Goal: Information Seeking & Learning: Learn about a topic

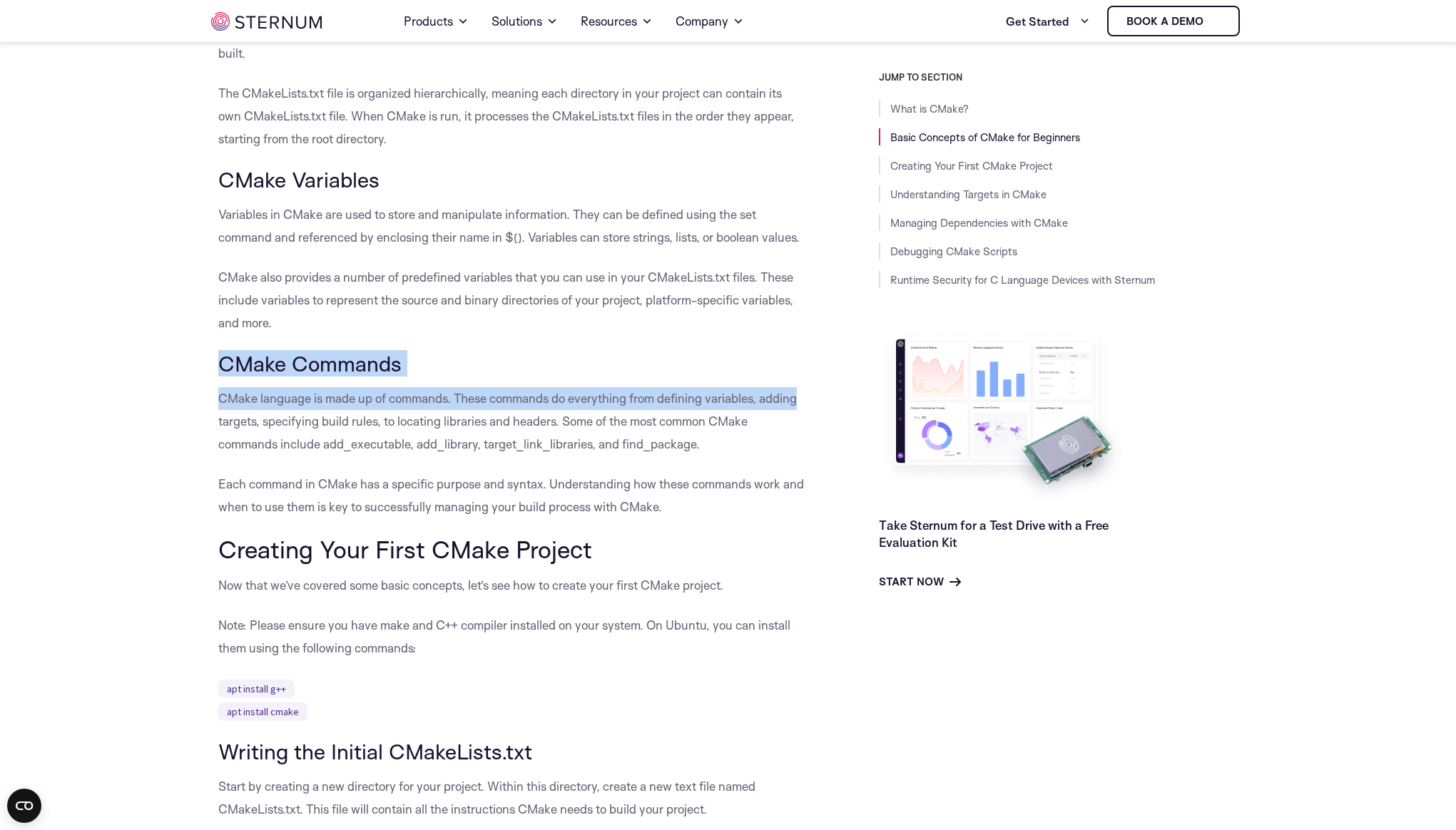
drag, startPoint x: 200, startPoint y: 356, endPoint x: 806, endPoint y: 402, distance: 607.7
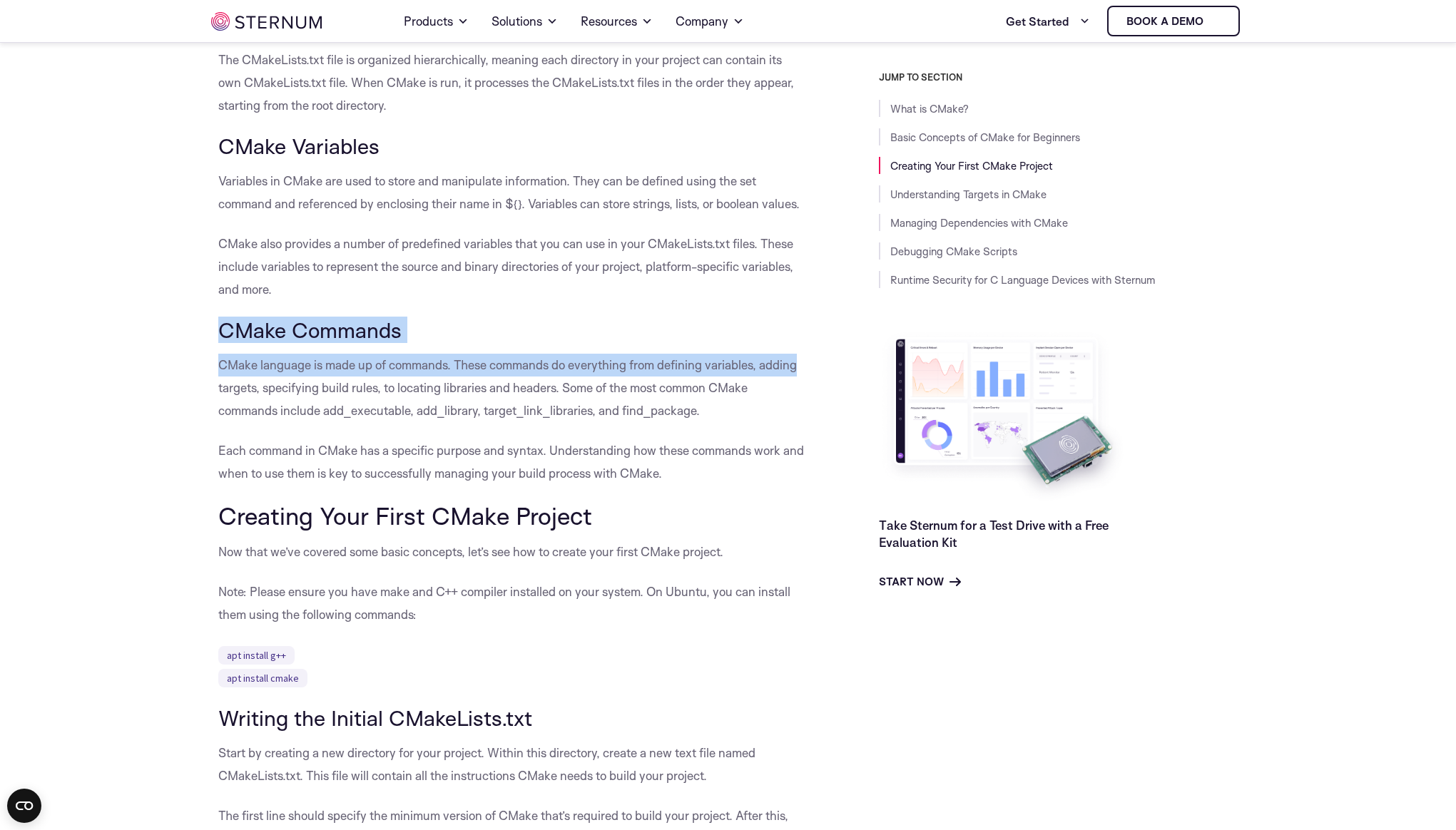
scroll to position [876, 0]
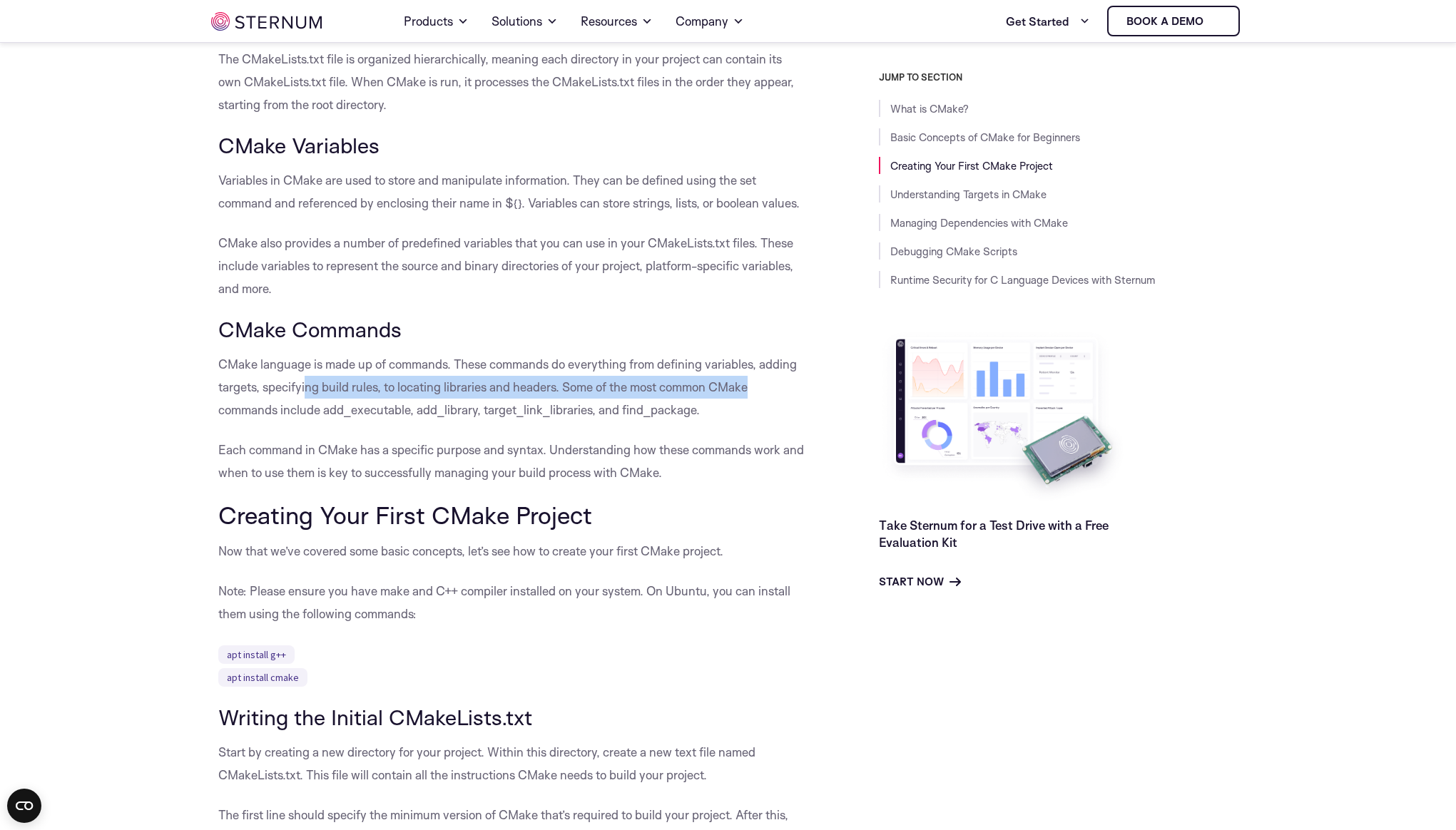
drag, startPoint x: 305, startPoint y: 390, endPoint x: 764, endPoint y: 390, distance: 459.0
click at [763, 390] on p "CMake language is made up of commands. These commands do everything from defini…" at bounding box center [512, 387] width 589 height 68
click at [764, 390] on p "CMake language is made up of commands. These commands do everything from defini…" at bounding box center [512, 387] width 589 height 68
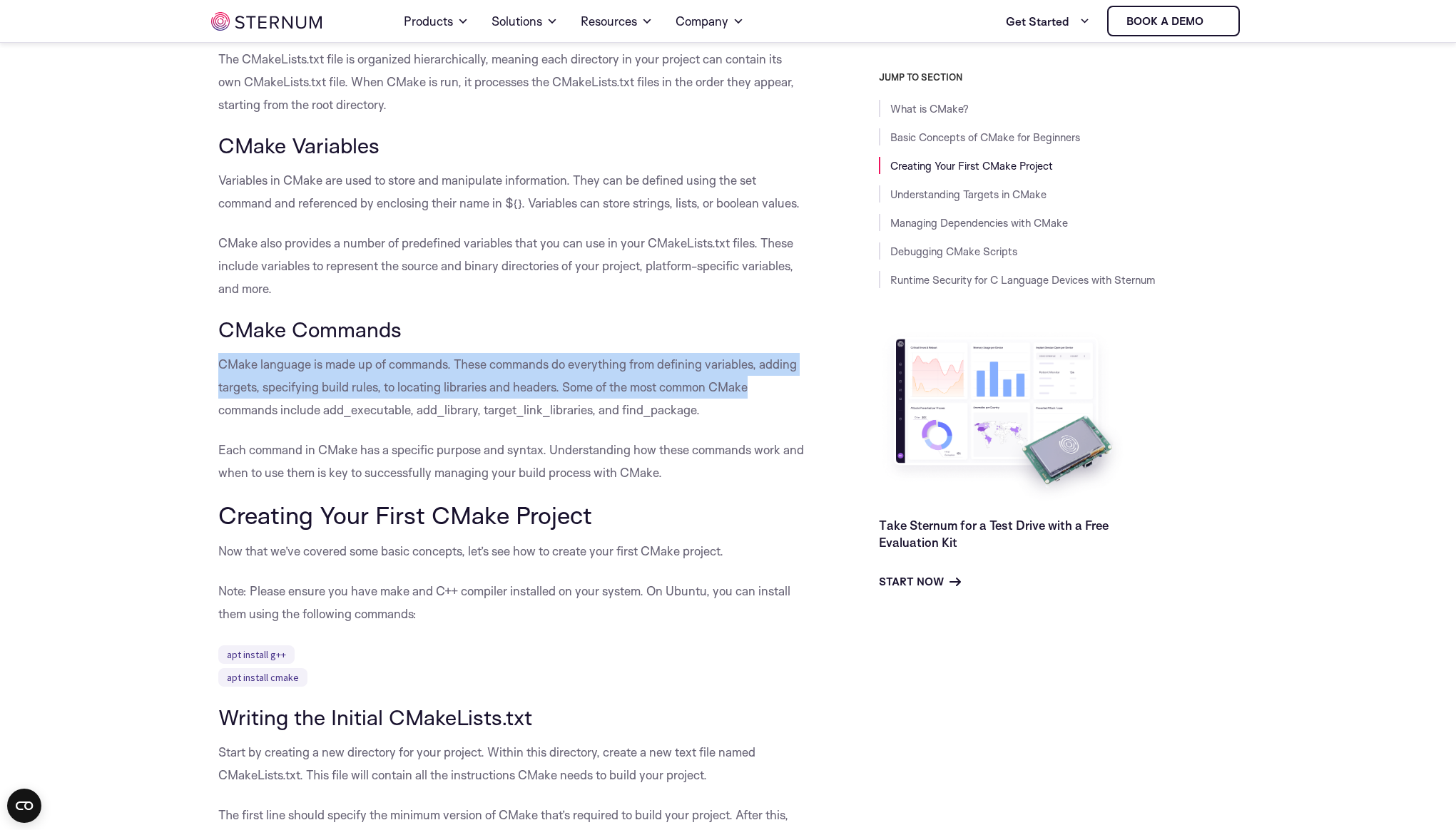
drag, startPoint x: 766, startPoint y: 392, endPoint x: 222, endPoint y: 375, distance: 544.3
click at [218, 373] on p "CMake language is made up of commands. These commands do everything from defini…" at bounding box center [512, 387] width 589 height 68
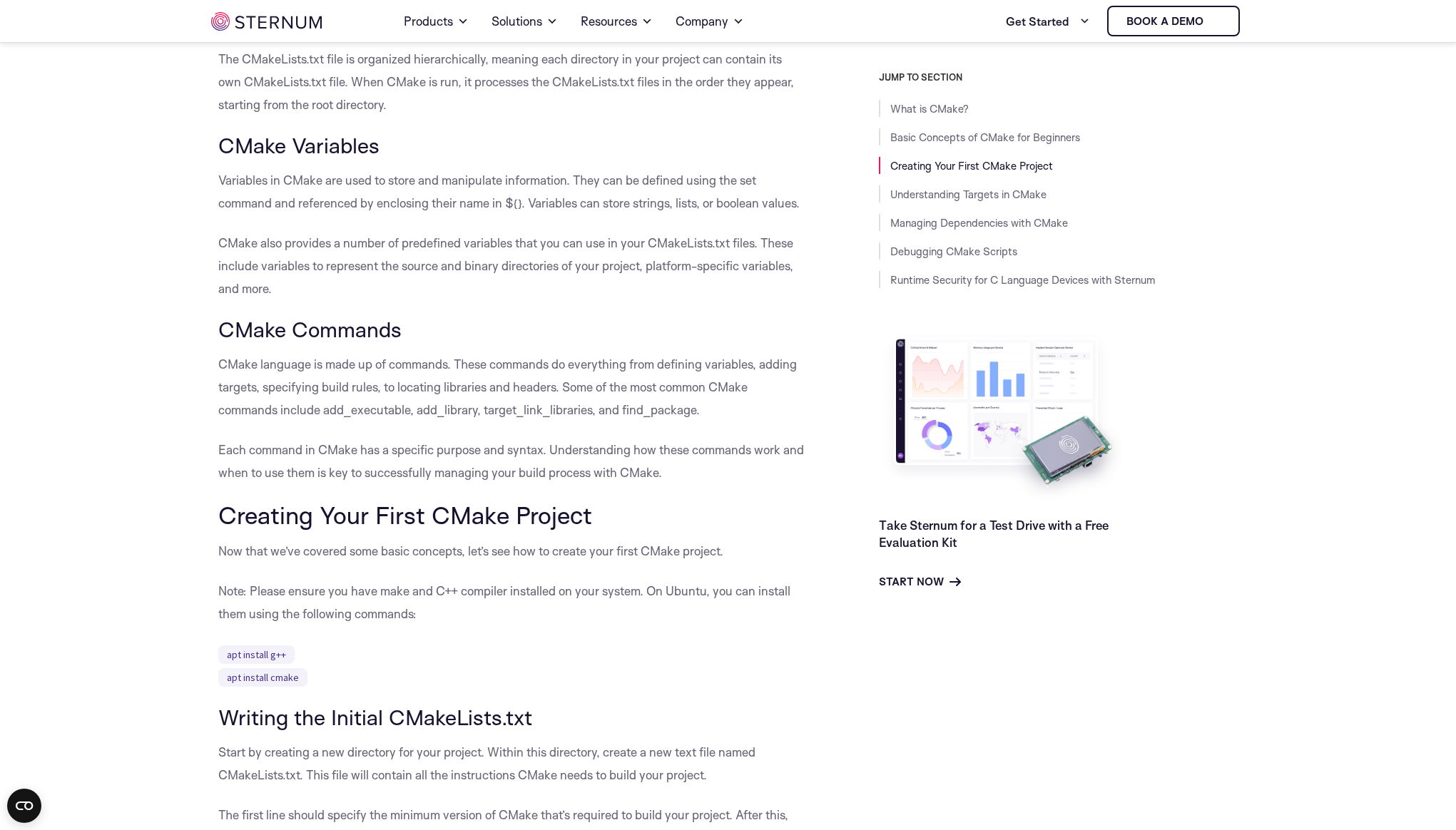
click at [613, 418] on p "CMake language is made up of commands. These commands do everything from defini…" at bounding box center [512, 387] width 589 height 68
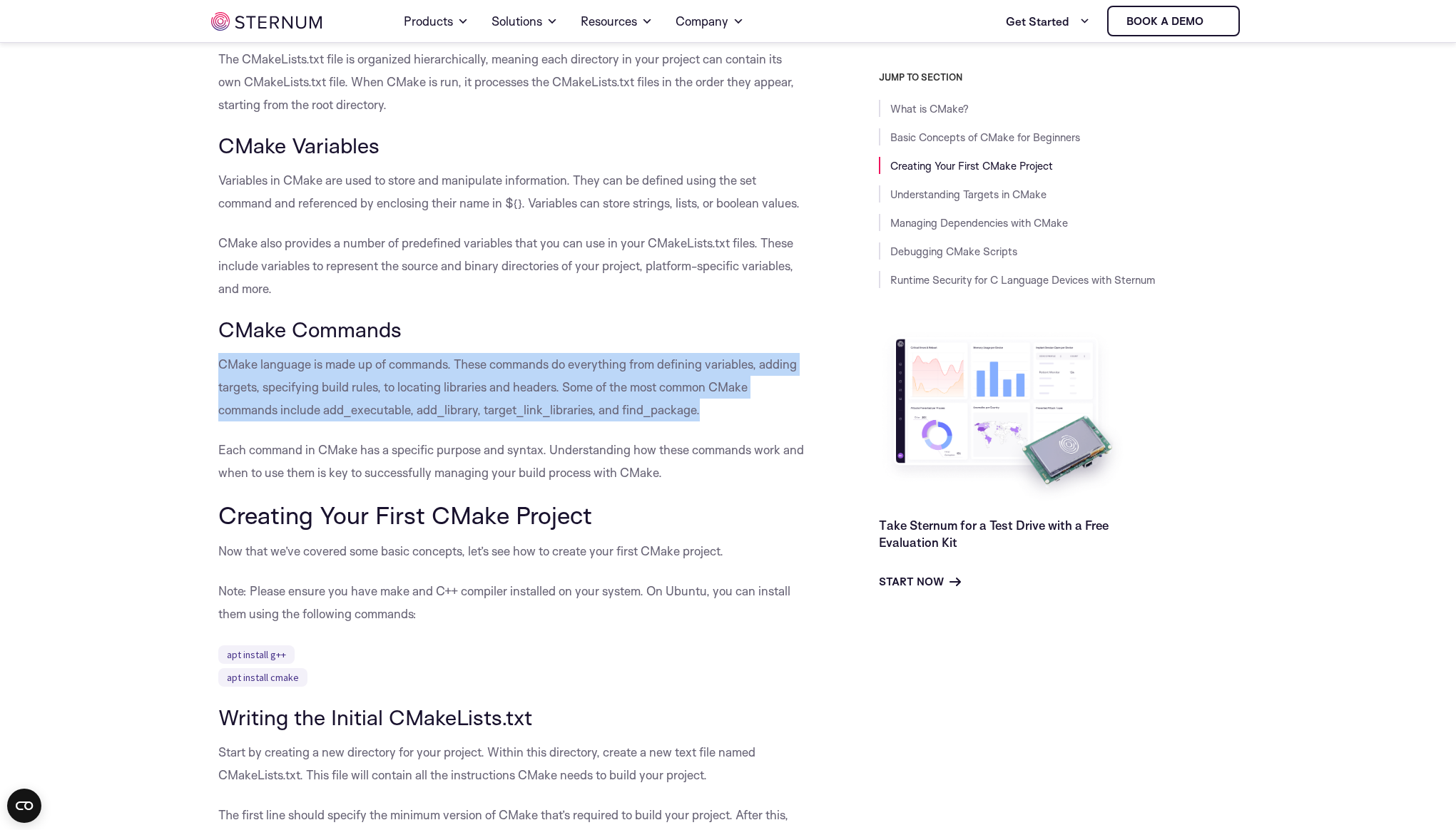
drag, startPoint x: 748, startPoint y: 412, endPoint x: 216, endPoint y: 361, distance: 534.4
click at [531, 407] on p "CMake language is made up of commands. These commands do everything from defini…" at bounding box center [512, 387] width 589 height 68
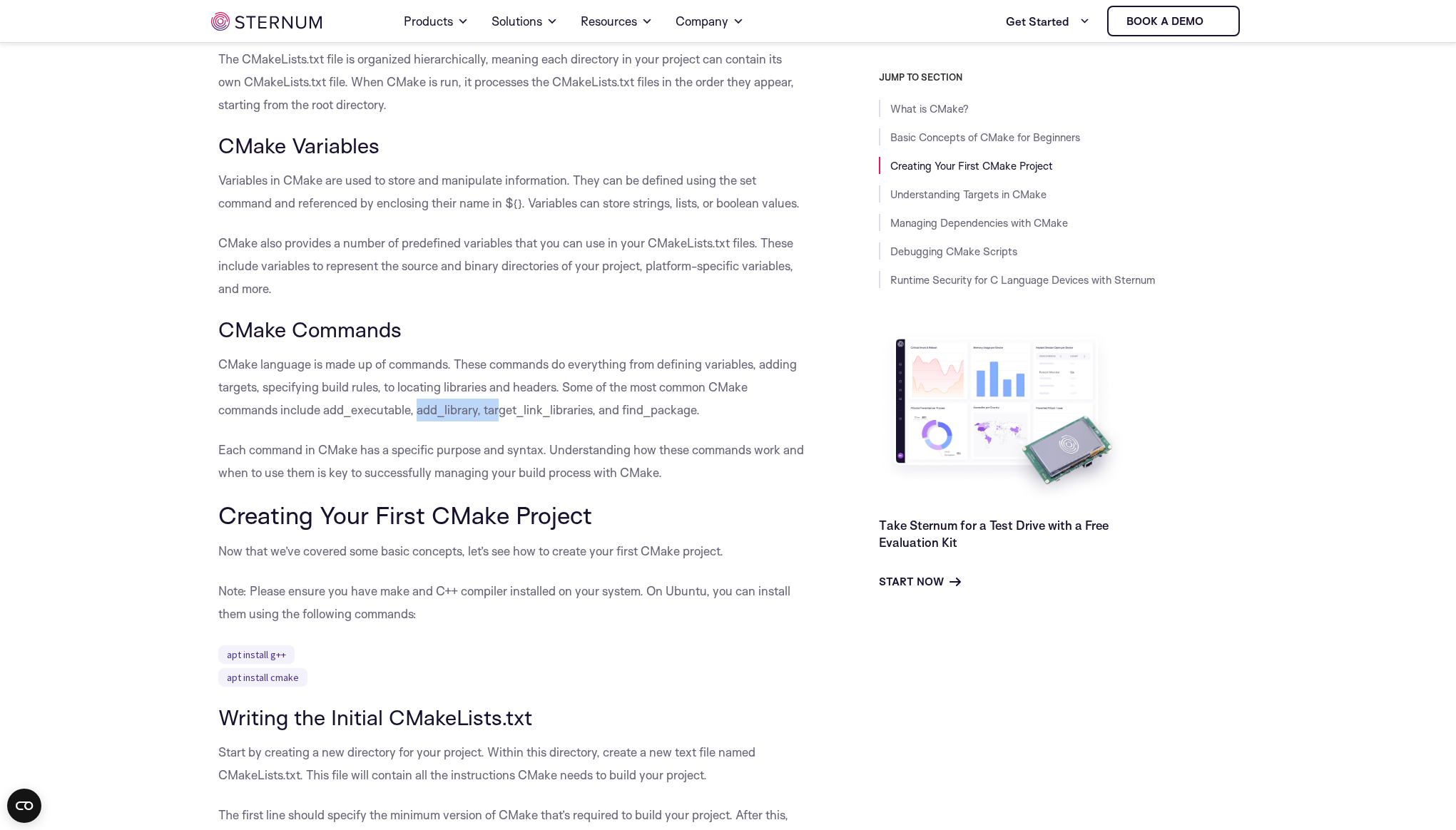
drag, startPoint x: 418, startPoint y: 412, endPoint x: 604, endPoint y: 418, distance: 186.1
click at [497, 411] on p "CMake language is made up of commands. These commands do everything from defini…" at bounding box center [512, 387] width 589 height 68
click at [674, 418] on p "CMake language is made up of commands. These commands do everything from defini…" at bounding box center [512, 387] width 589 height 68
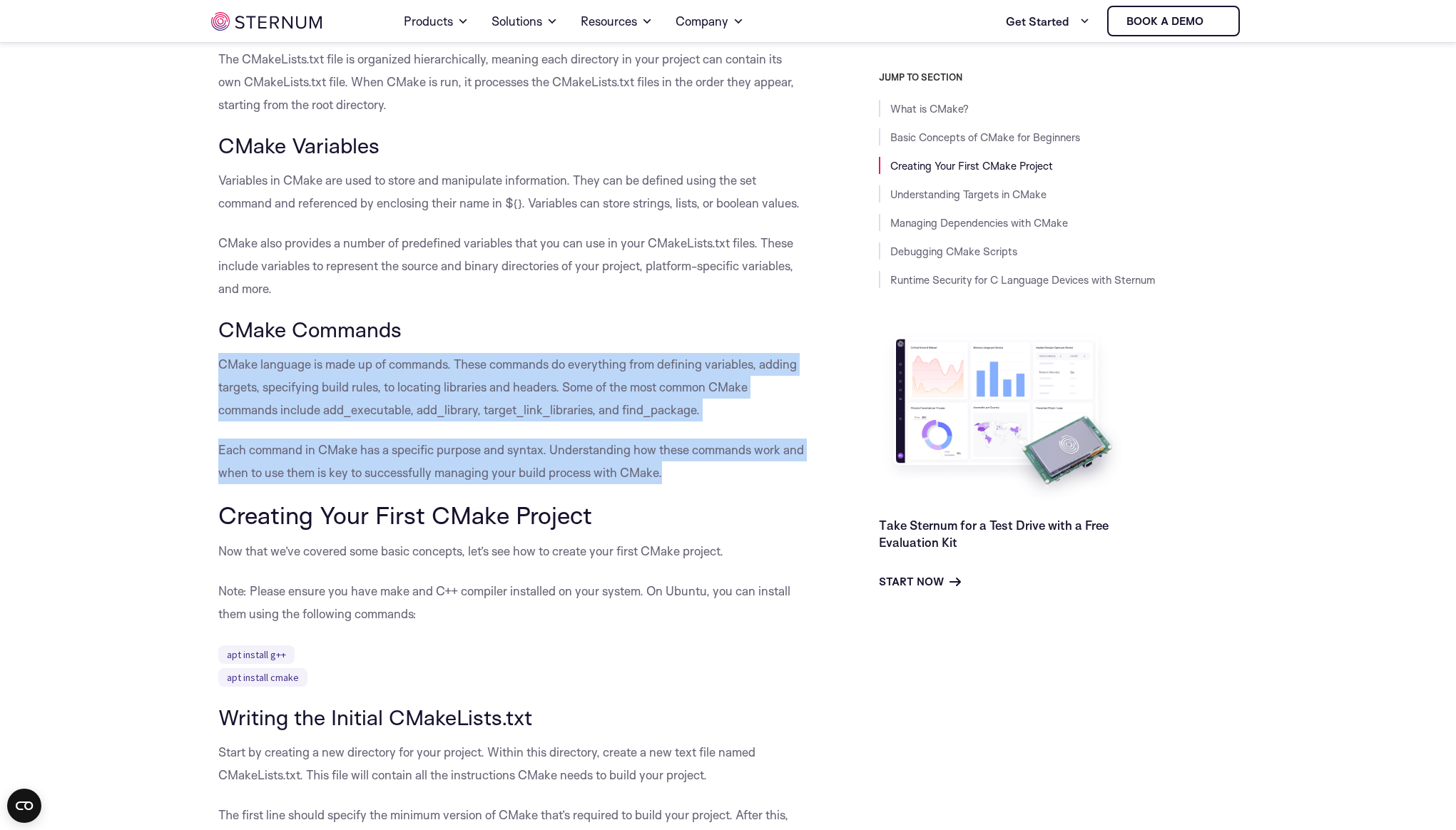
drag, startPoint x: 696, startPoint y: 474, endPoint x: 215, endPoint y: 368, distance: 492.5
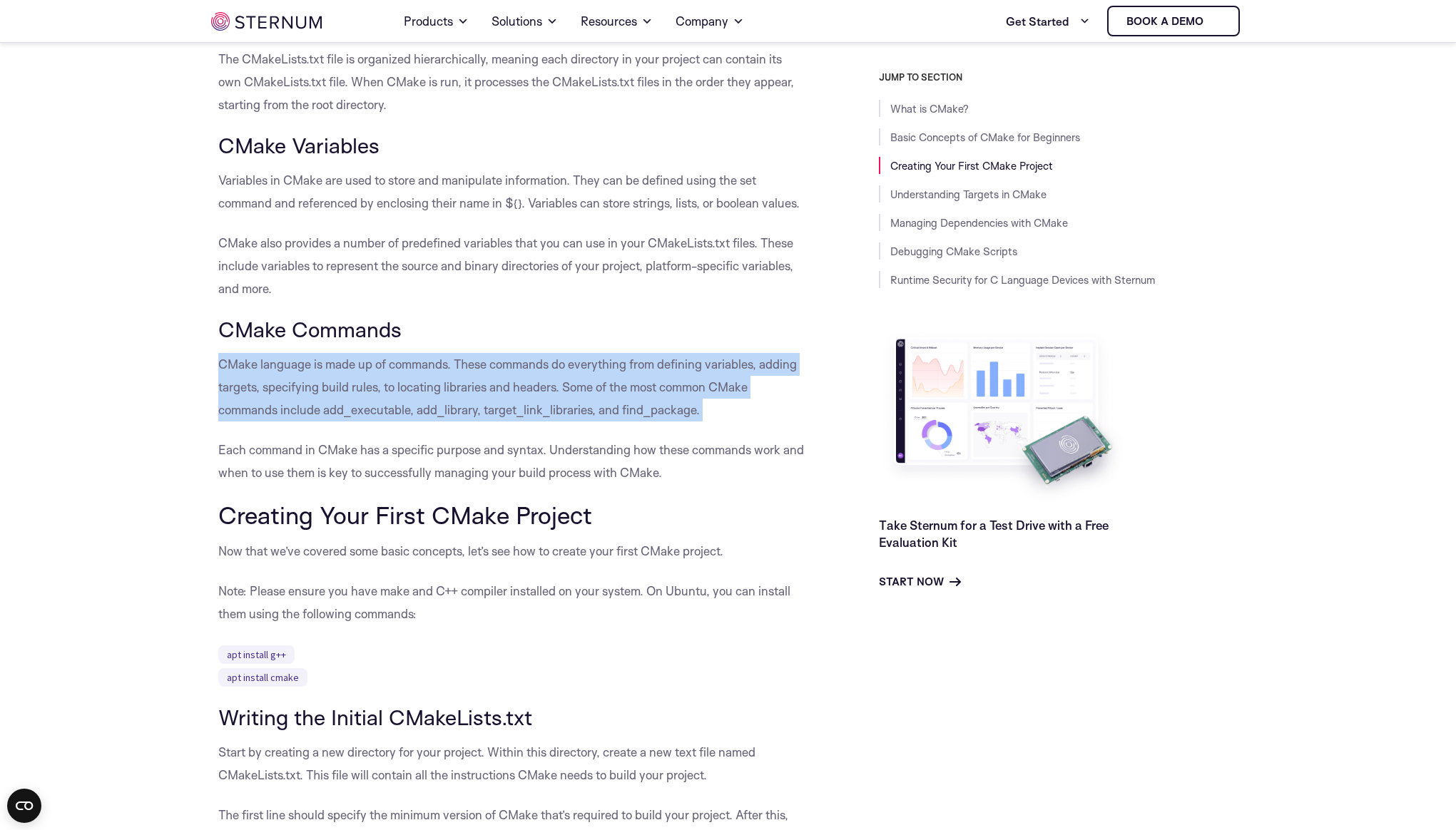
drag, startPoint x: 215, startPoint y: 368, endPoint x: 699, endPoint y: 410, distance: 485.8
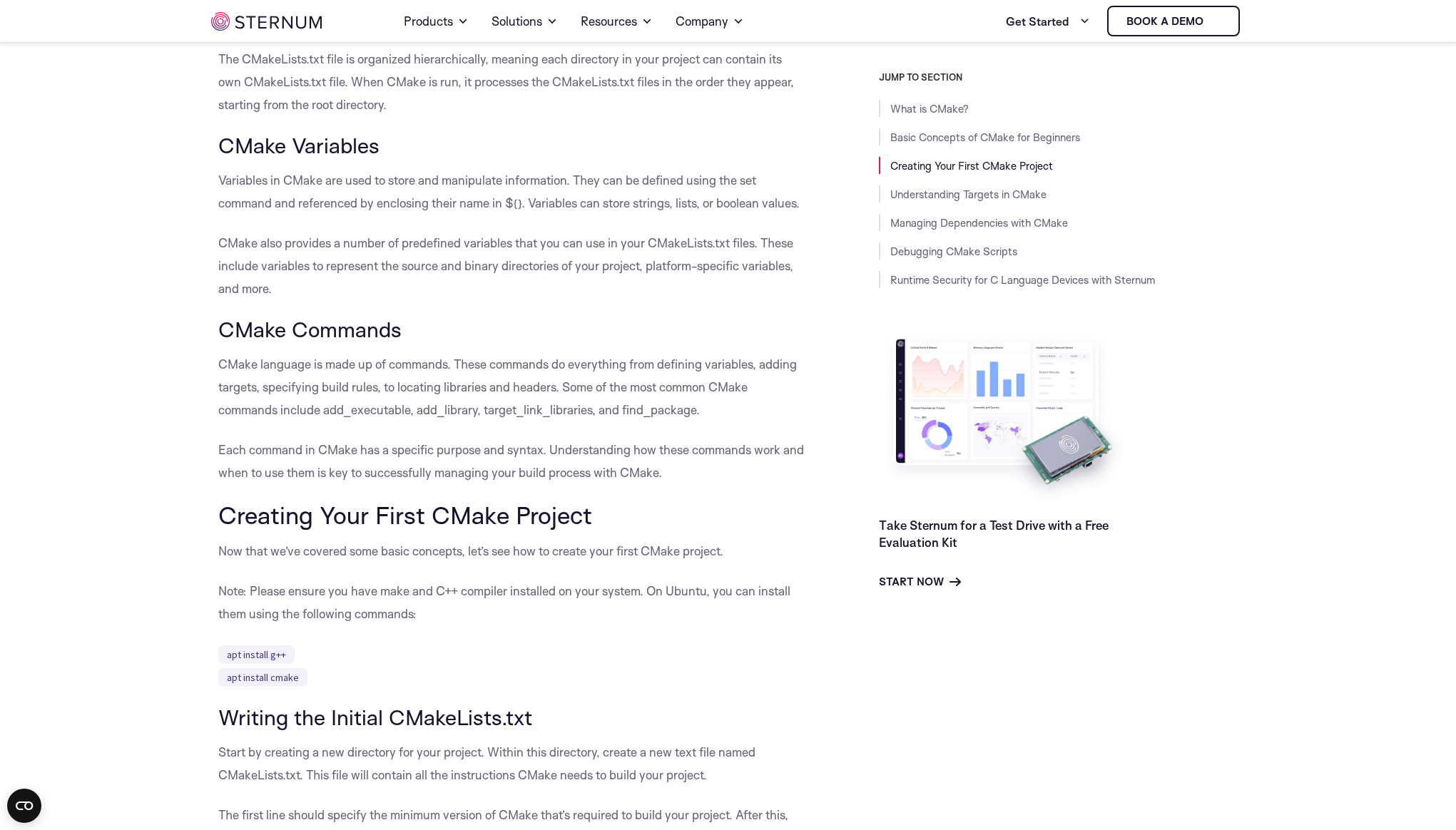
click at [717, 410] on p "CMake language is made up of commands. These commands do everything from defini…" at bounding box center [512, 387] width 589 height 68
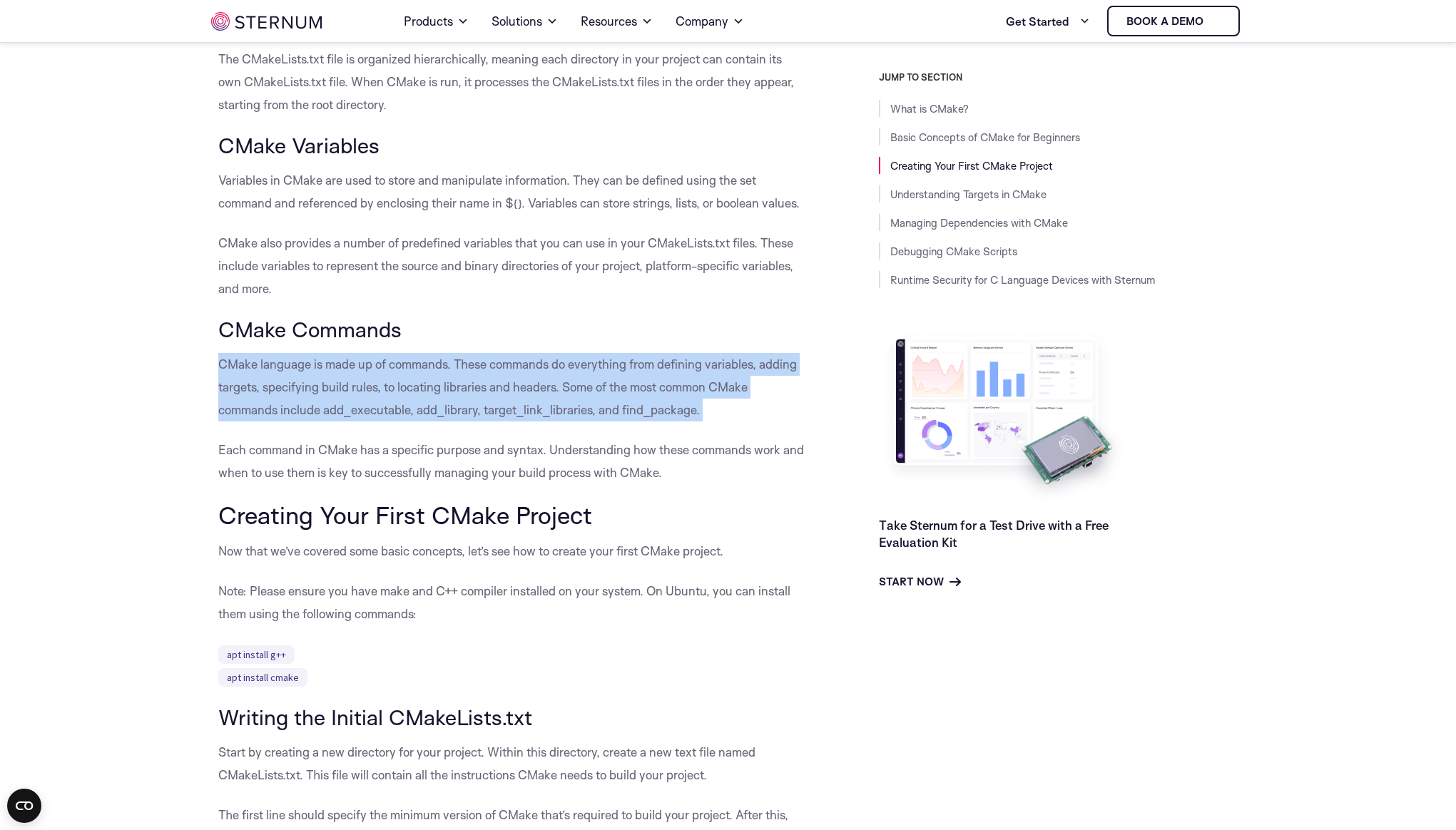
drag, startPoint x: 677, startPoint y: 407, endPoint x: 253, endPoint y: 385, distance: 424.6
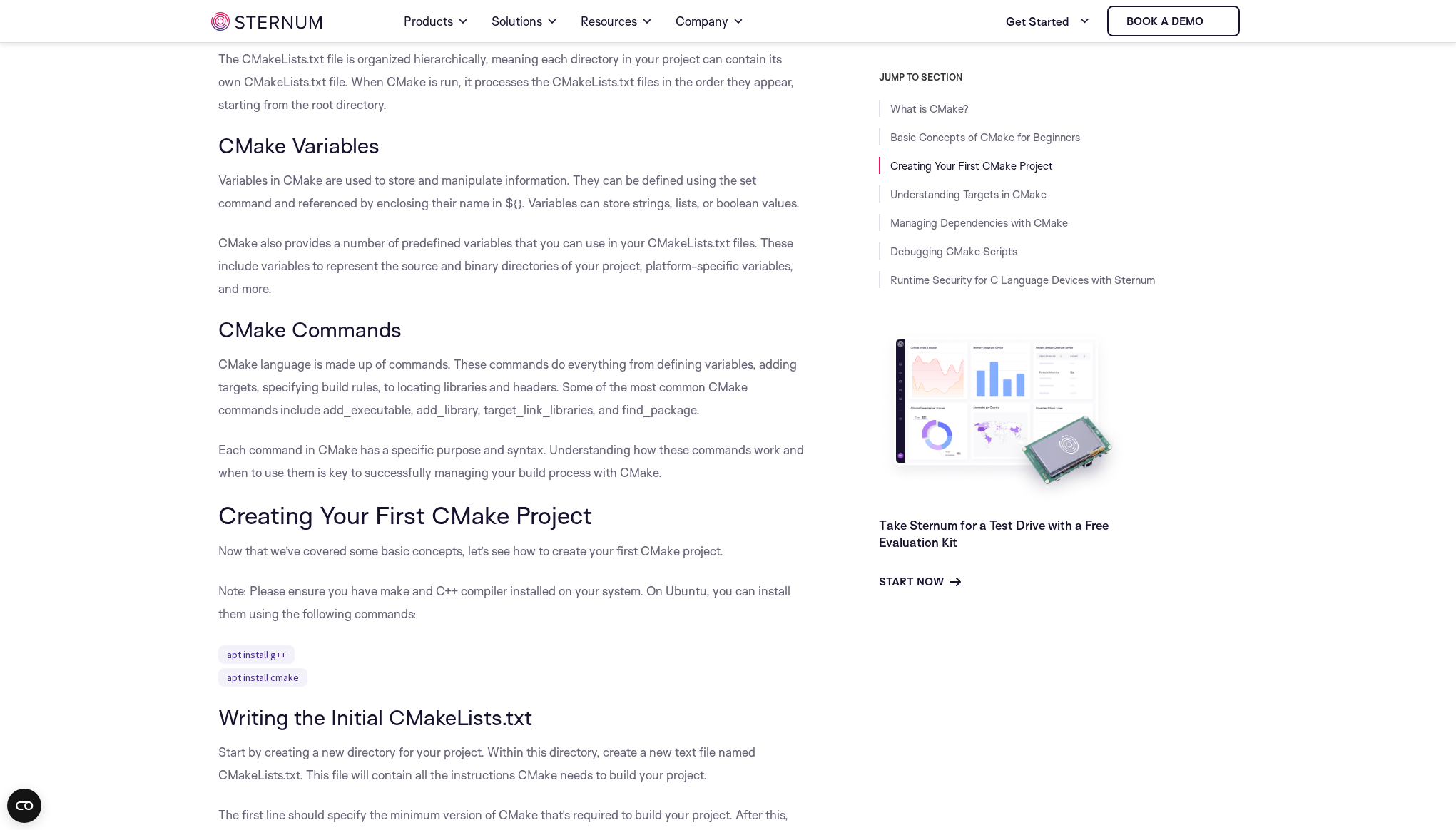
click at [694, 456] on p "Each command in CMake has a specific purpose and syntax. Understanding how thes…" at bounding box center [512, 461] width 589 height 46
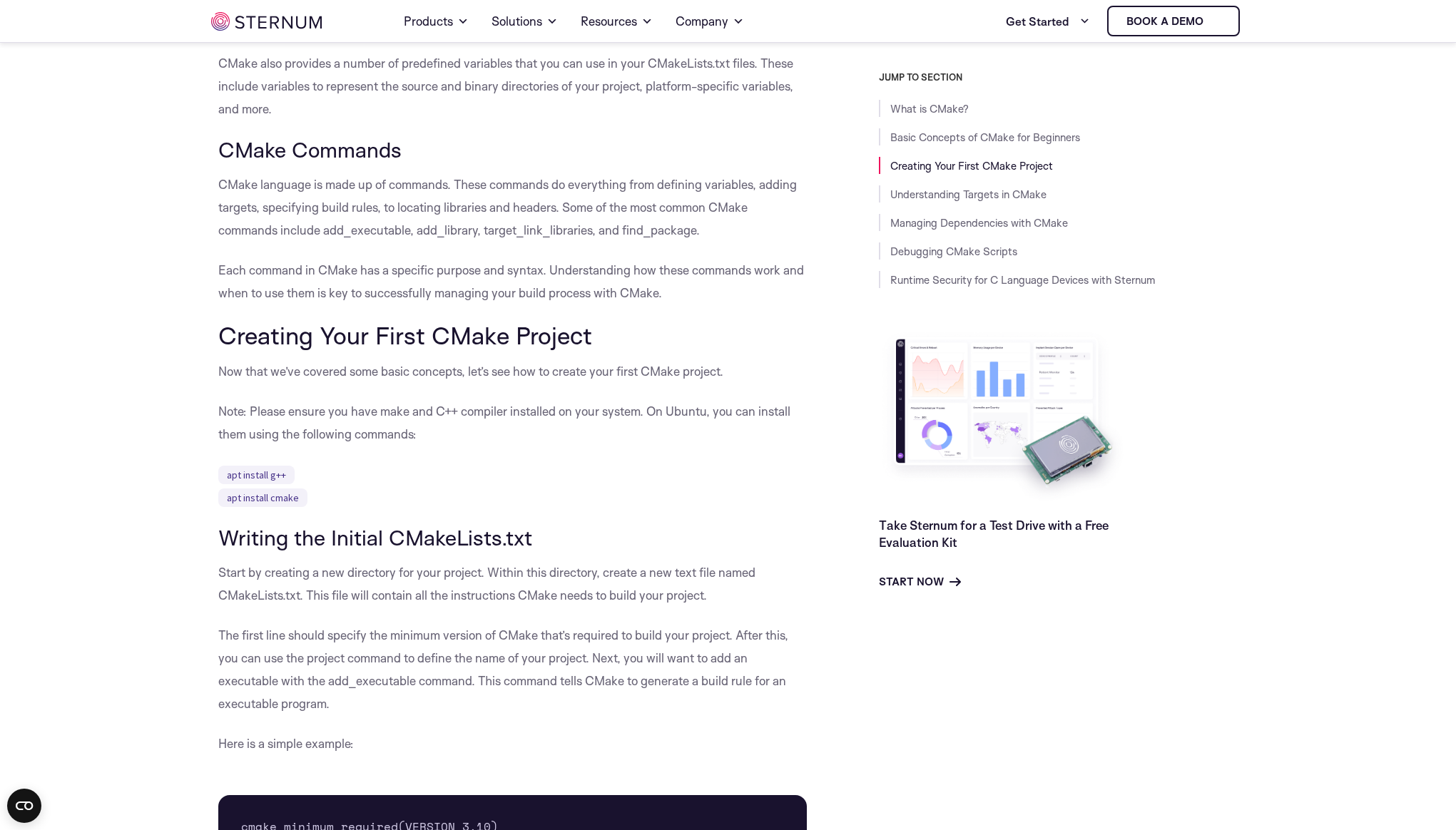
scroll to position [1178, 0]
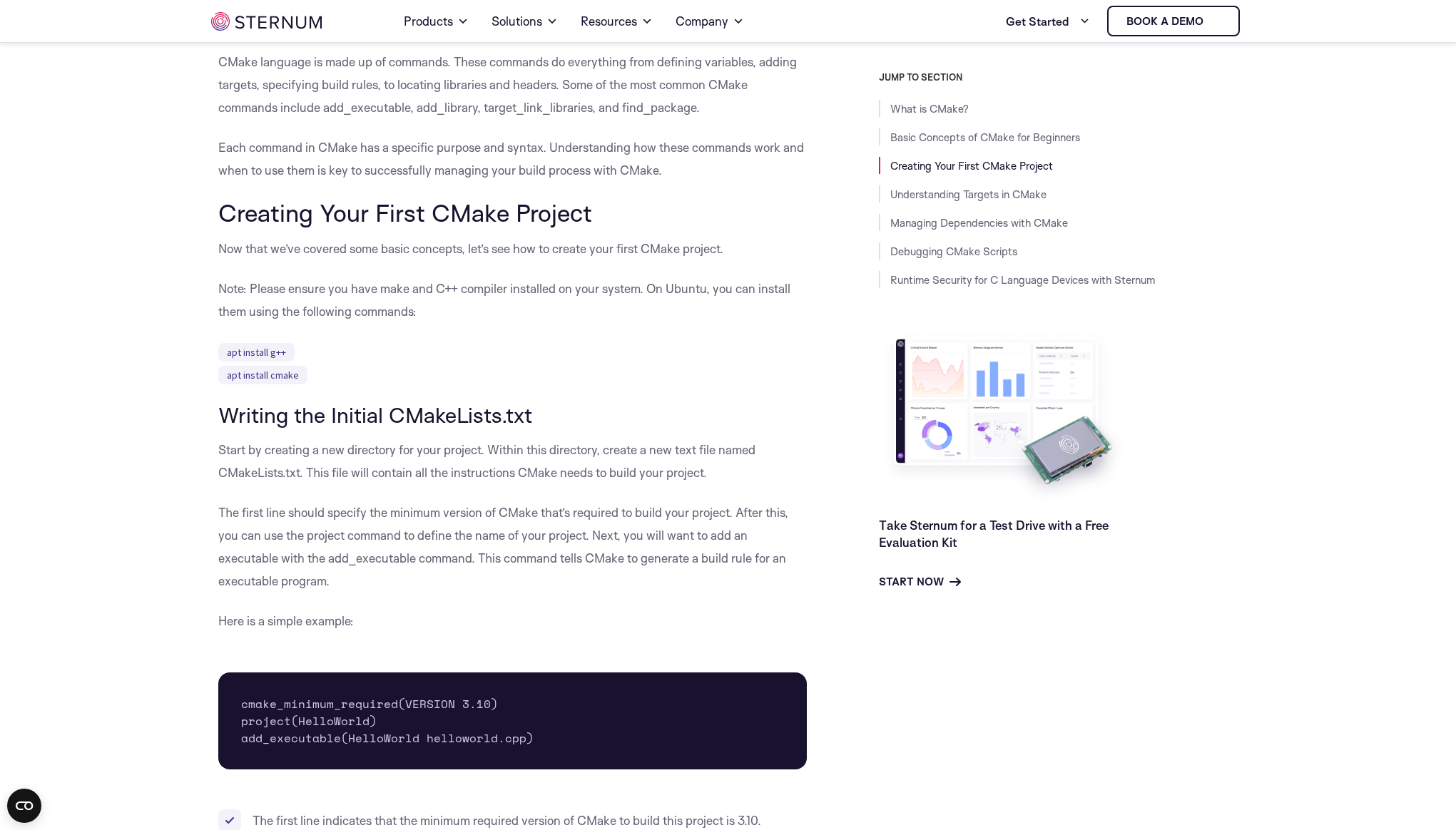
click at [368, 348] on p "apt install g++ apt install cmake" at bounding box center [512, 363] width 589 height 46
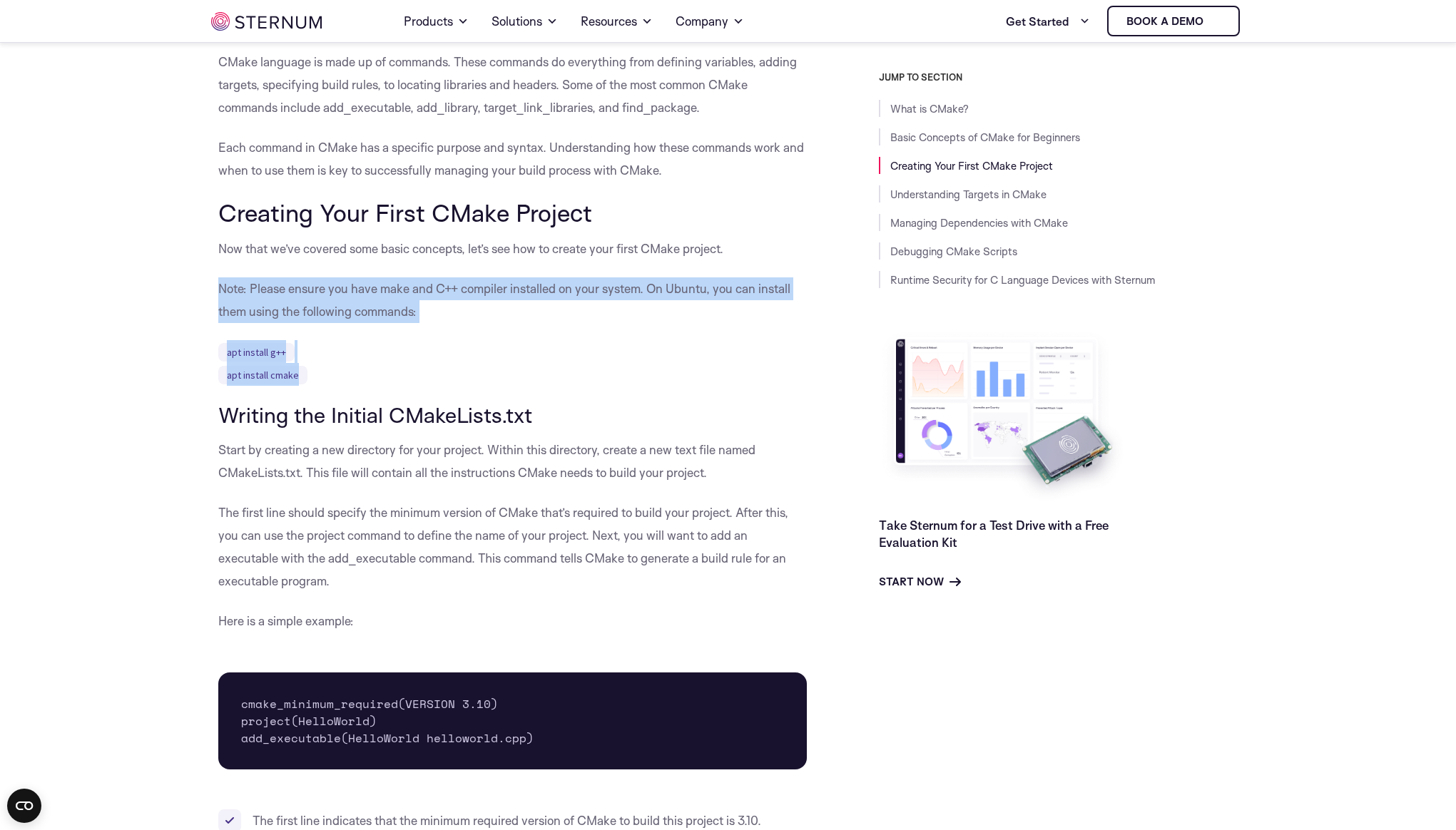
drag, startPoint x: 354, startPoint y: 369, endPoint x: 179, endPoint y: 270, distance: 201.1
click at [435, 372] on p "apt install g++ apt install cmake" at bounding box center [512, 363] width 589 height 46
drag, startPoint x: 224, startPoint y: 288, endPoint x: 506, endPoint y: 385, distance: 298.2
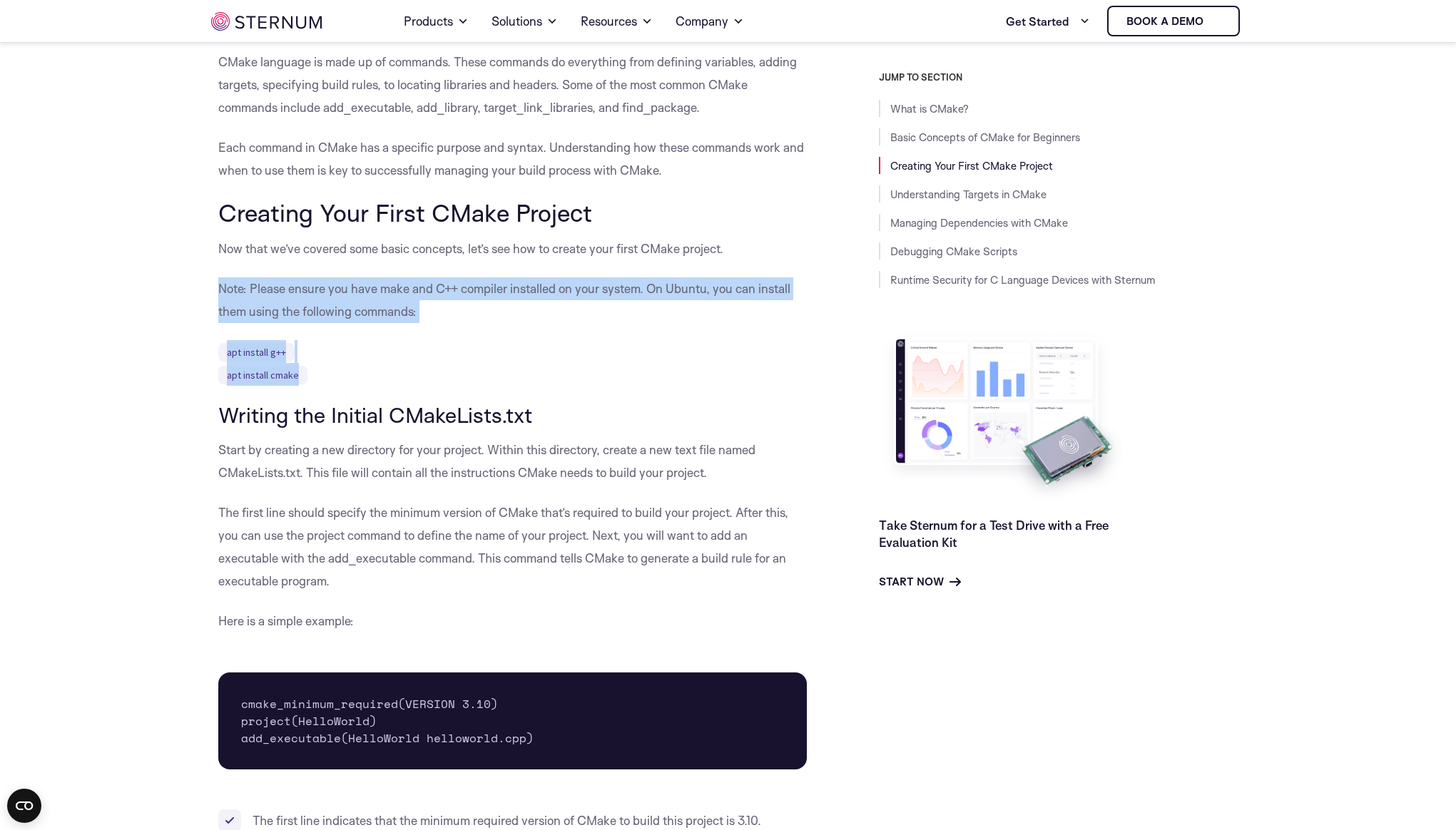
click at [592, 363] on p "apt install g++ apt install cmake" at bounding box center [512, 363] width 589 height 46
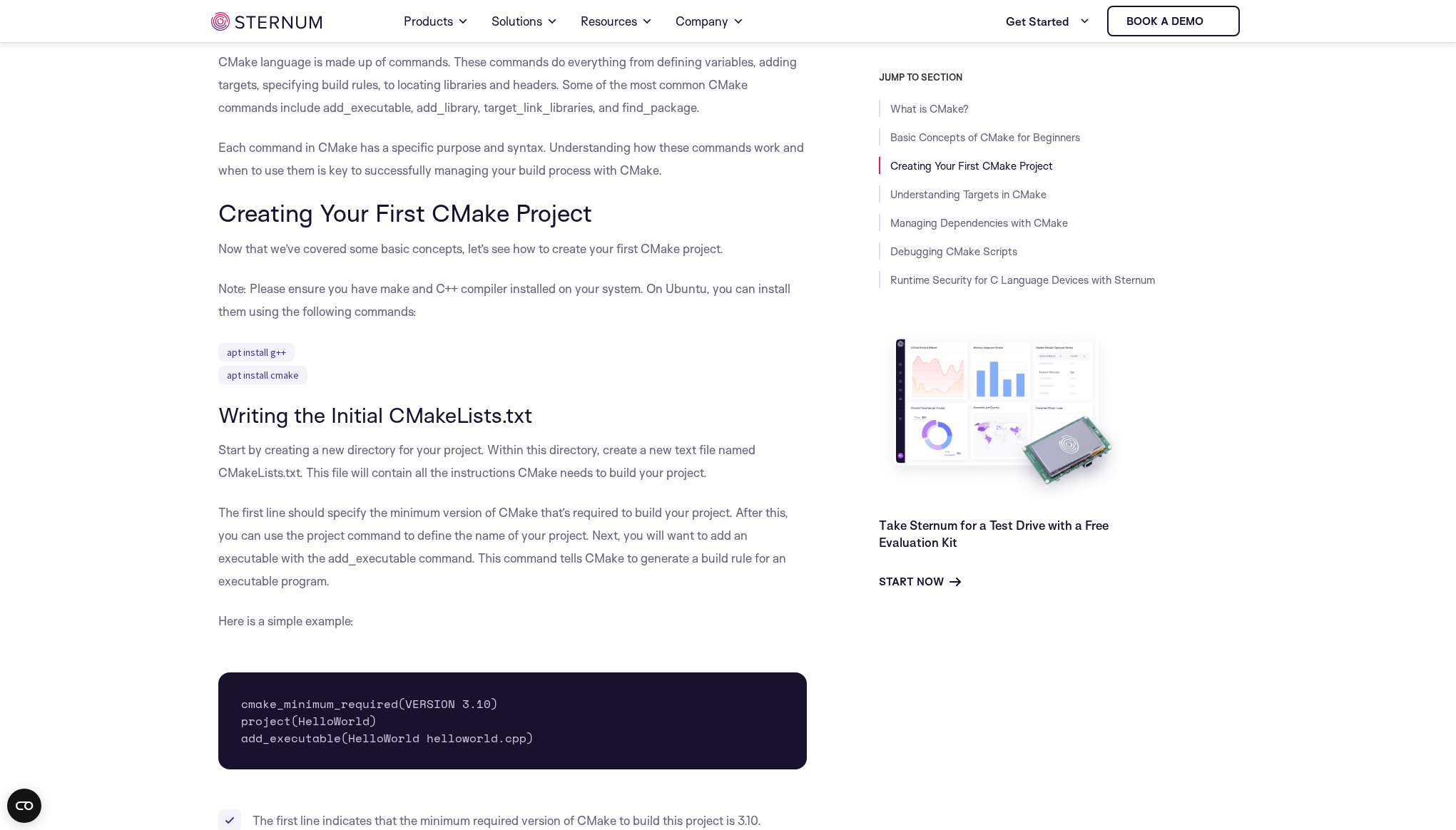
scroll to position [1358, 0]
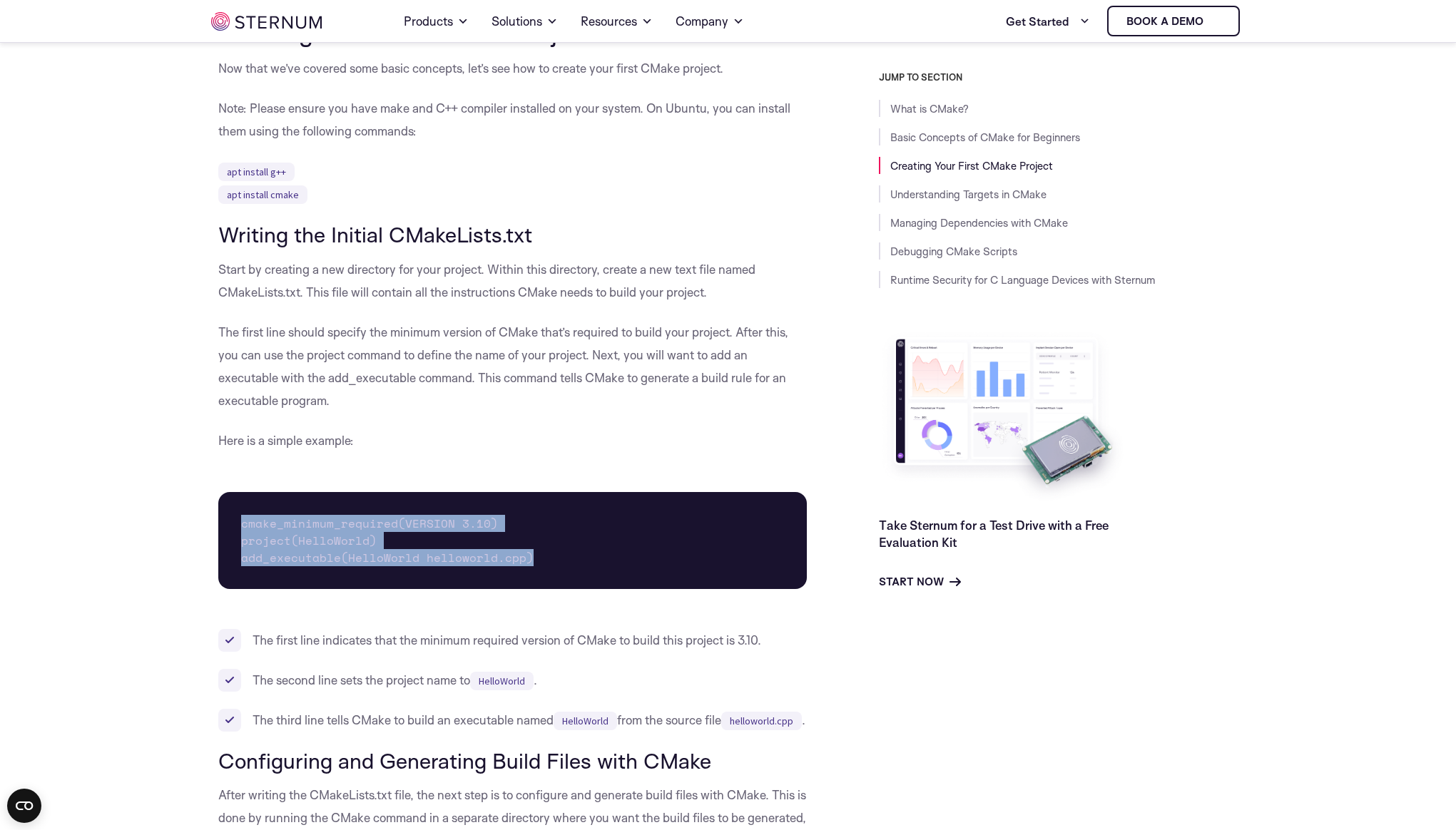
drag, startPoint x: 605, startPoint y: 563, endPoint x: 232, endPoint y: 495, distance: 379.1
click at [232, 495] on pre "cmake_minimum_required(VERSION 3.10) project(HelloWorld) add_executable(HelloWo…" at bounding box center [512, 540] width 589 height 97
click at [260, 521] on pre "cmake_minimum_required(VERSION 3.10) project(HelloWorld) add_executable(HelloWo…" at bounding box center [512, 540] width 589 height 97
drag, startPoint x: 242, startPoint y: 524, endPoint x: 627, endPoint y: 565, distance: 387.2
click at [627, 565] on pre "cmake_minimum_required(VERSION 3.10) project(HelloWorld) add_executable(HelloWo…" at bounding box center [512, 540] width 589 height 97
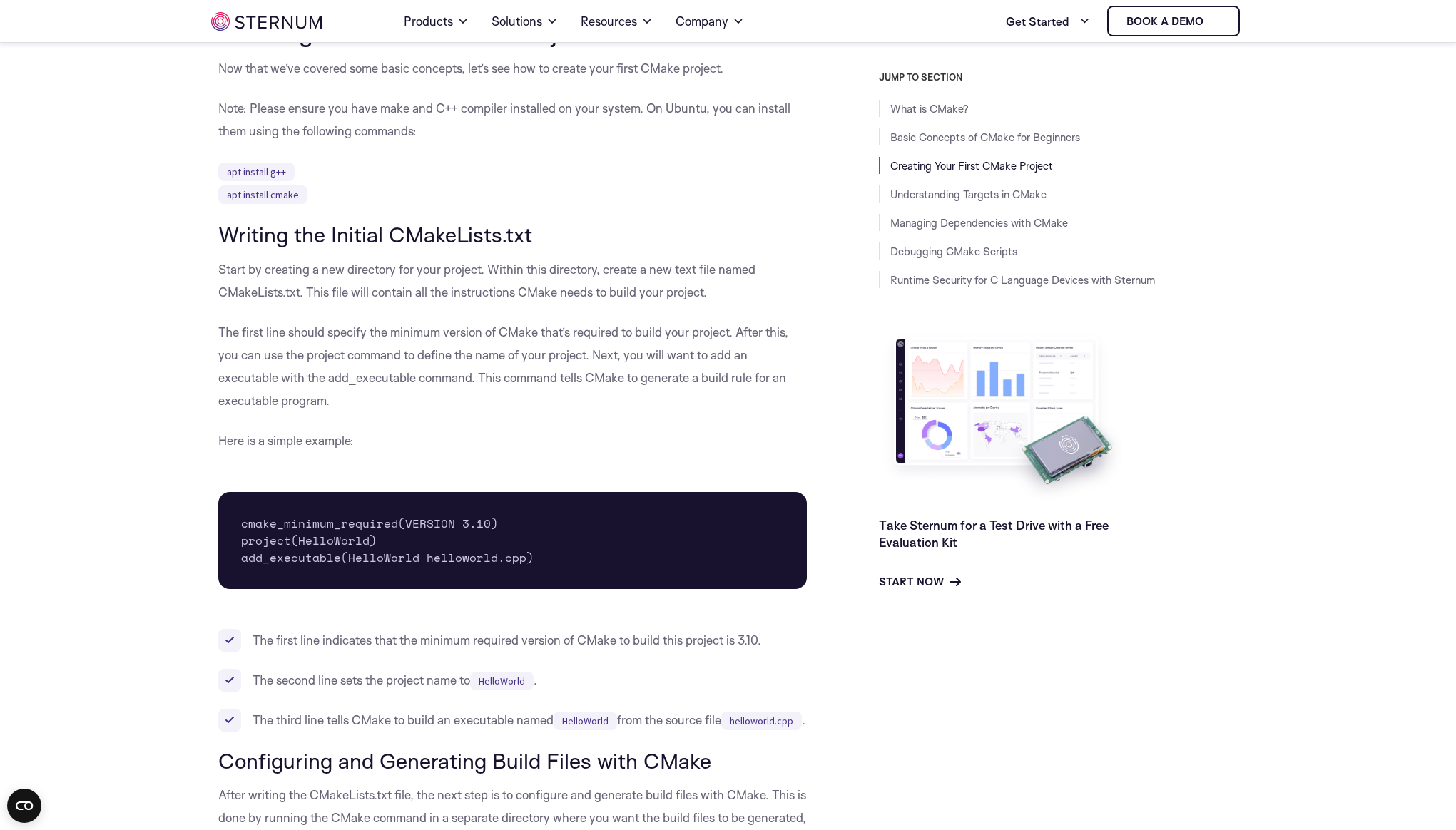
drag, startPoint x: 627, startPoint y: 565, endPoint x: 568, endPoint y: 563, distance: 59.0
click at [623, 564] on pre "cmake_minimum_required(VERSION 3.10) project(HelloWorld) add_executable(HelloWo…" at bounding box center [512, 540] width 589 height 97
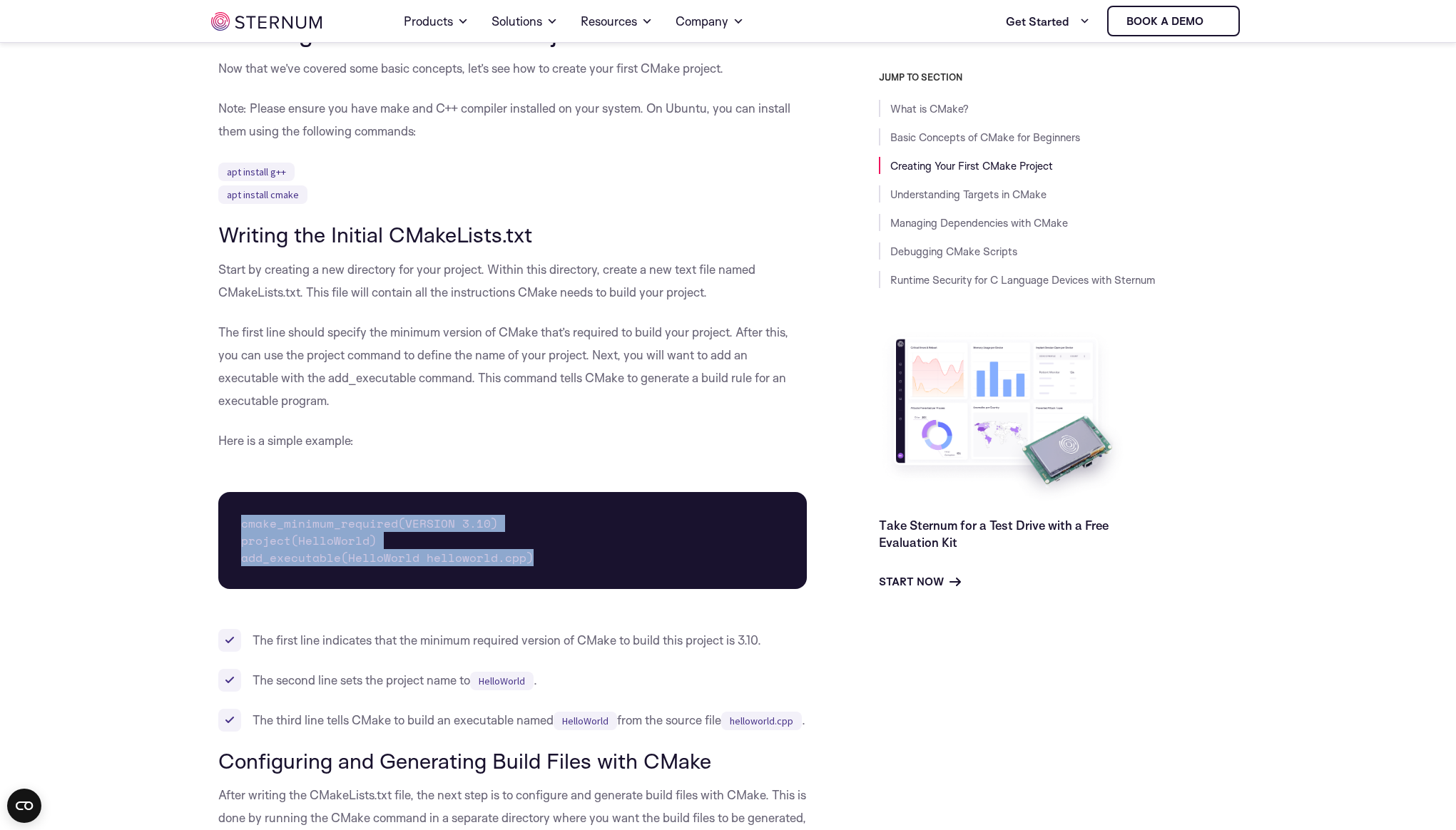
drag, startPoint x: 568, startPoint y: 563, endPoint x: 211, endPoint y: 493, distance: 363.8
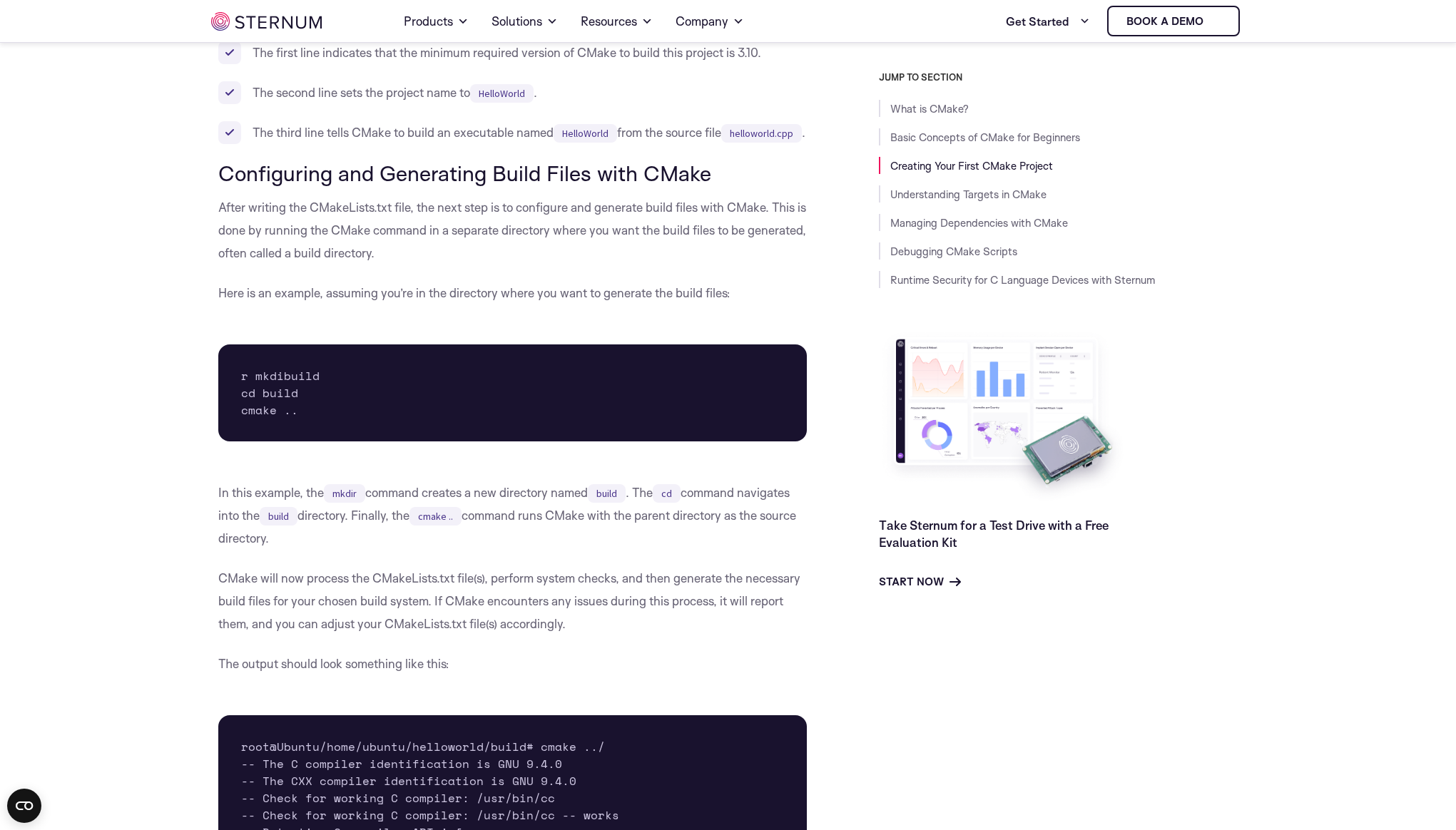
scroll to position [1944, 0]
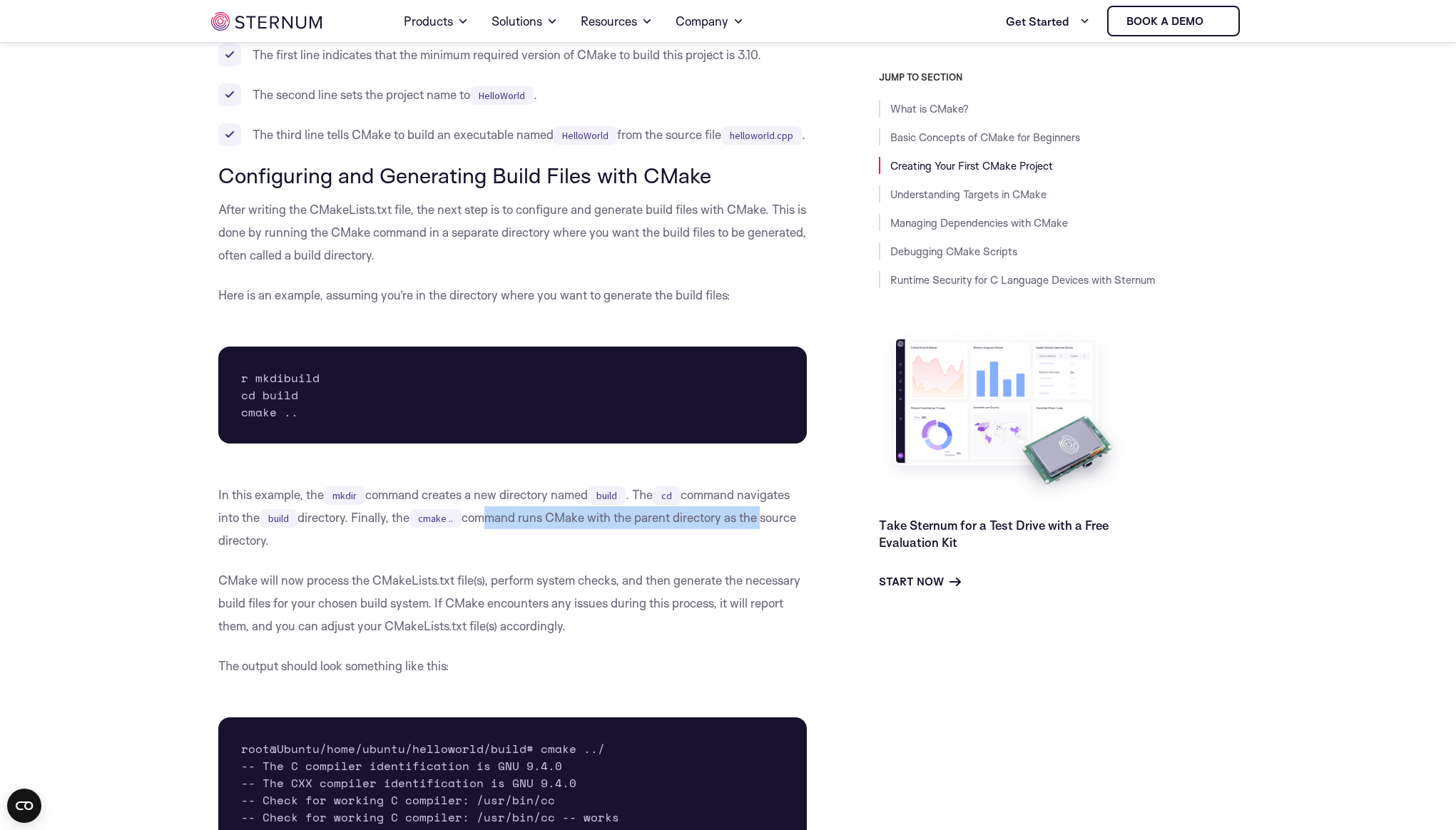
drag, startPoint x: 490, startPoint y: 563, endPoint x: 772, endPoint y: 566, distance: 282.0
click at [776, 552] on p "In this example, the mkdir command creates a new directory named build . The cd…" at bounding box center [512, 517] width 589 height 68
drag, startPoint x: 543, startPoint y: 591, endPoint x: 195, endPoint y: 524, distance: 354.4
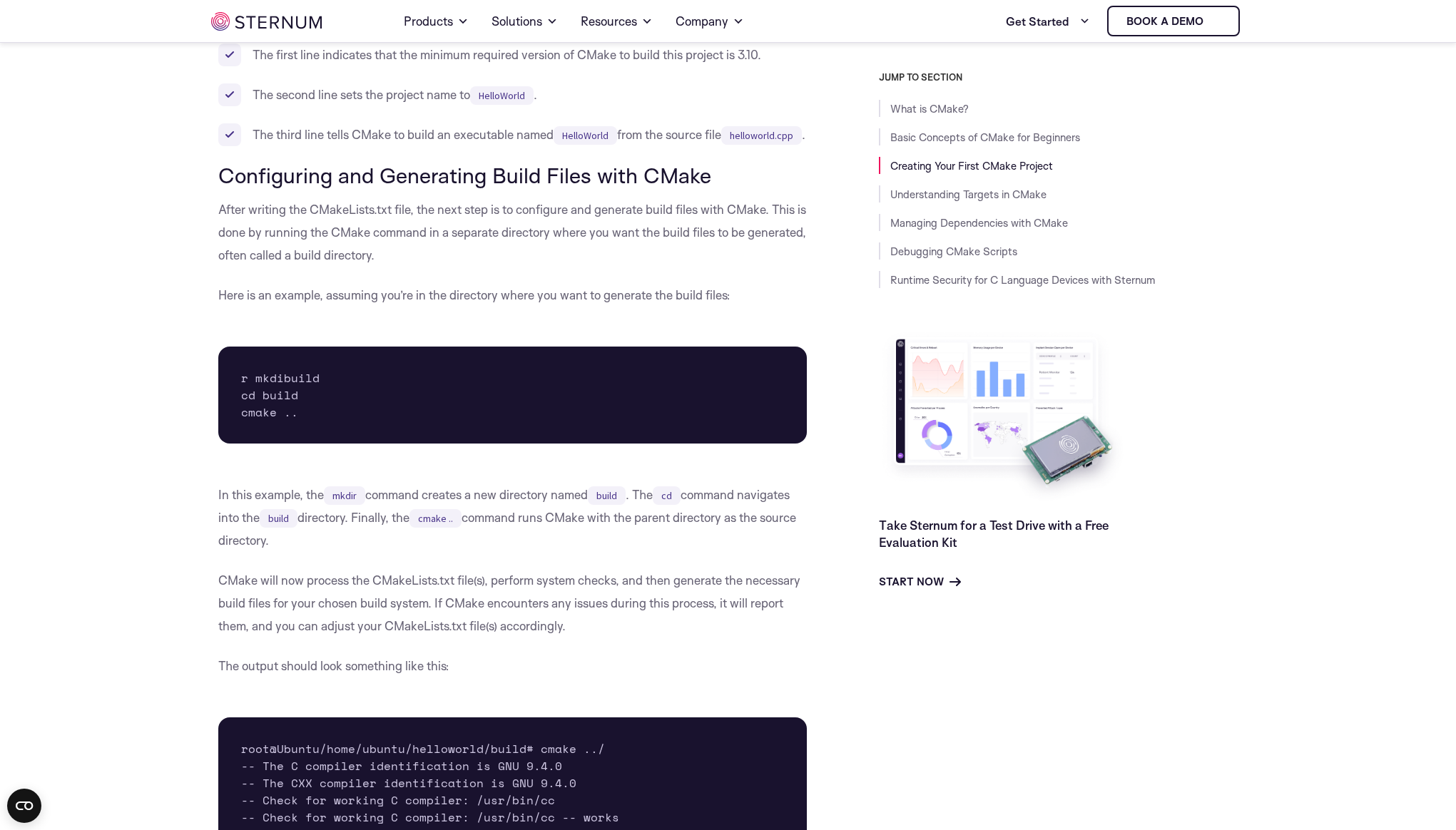
click at [582, 552] on p "In this example, the mkdir command creates a new directory named build . The cd…" at bounding box center [512, 517] width 589 height 68
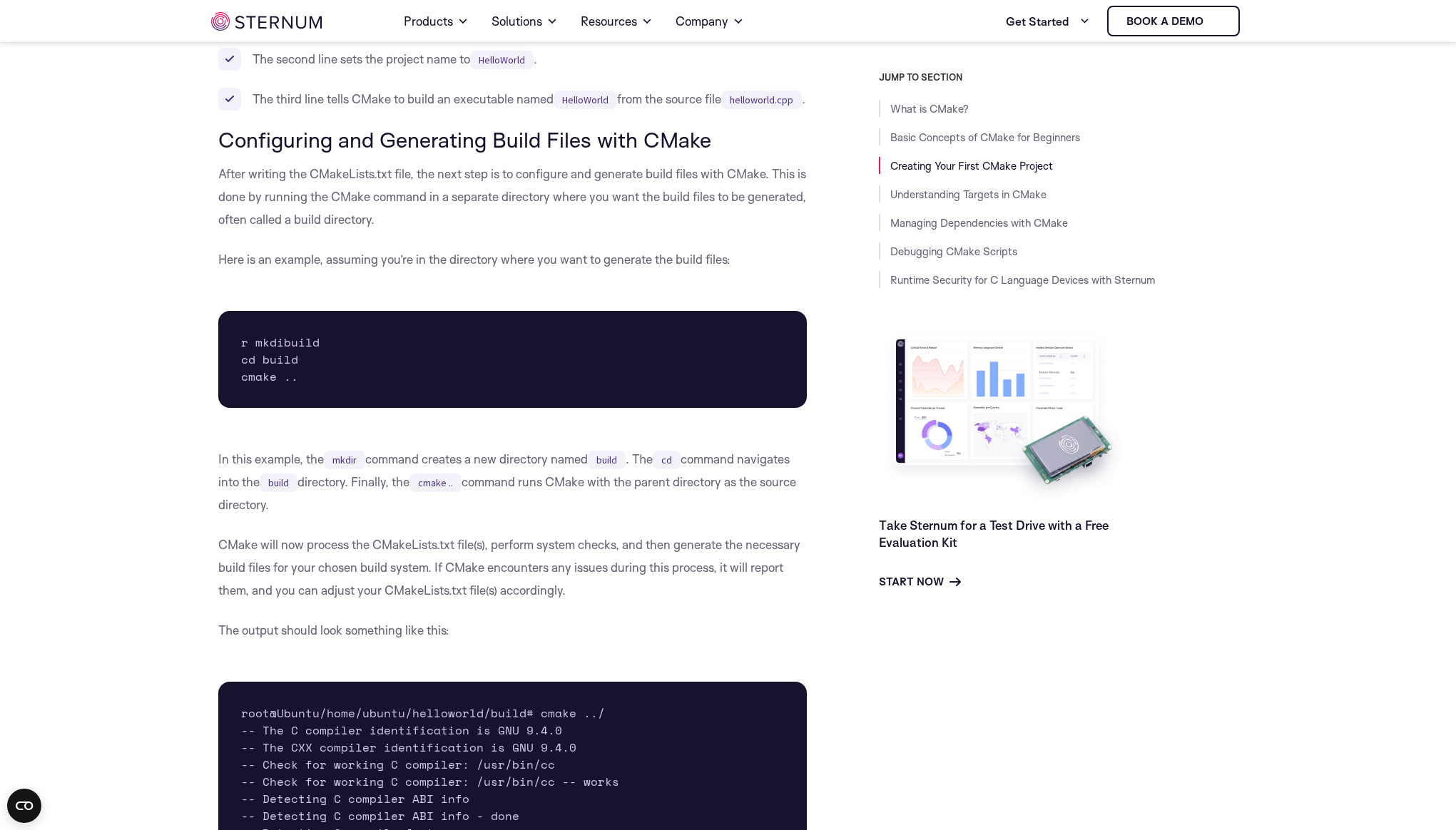
scroll to position [1986, 0]
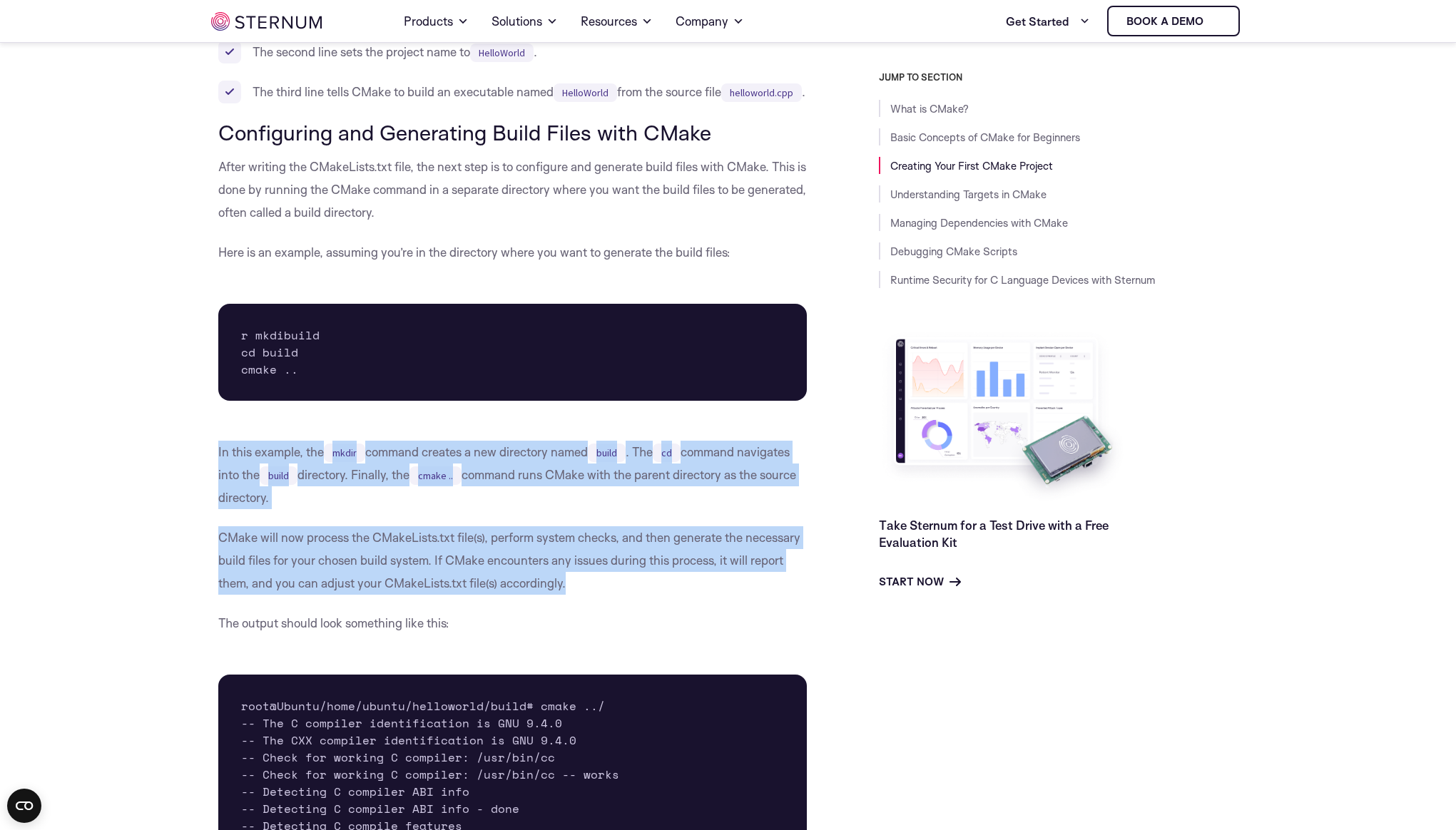
drag, startPoint x: 593, startPoint y: 626, endPoint x: 195, endPoint y: 472, distance: 426.8
drag, startPoint x: 206, startPoint y: 483, endPoint x: 636, endPoint y: 640, distance: 457.8
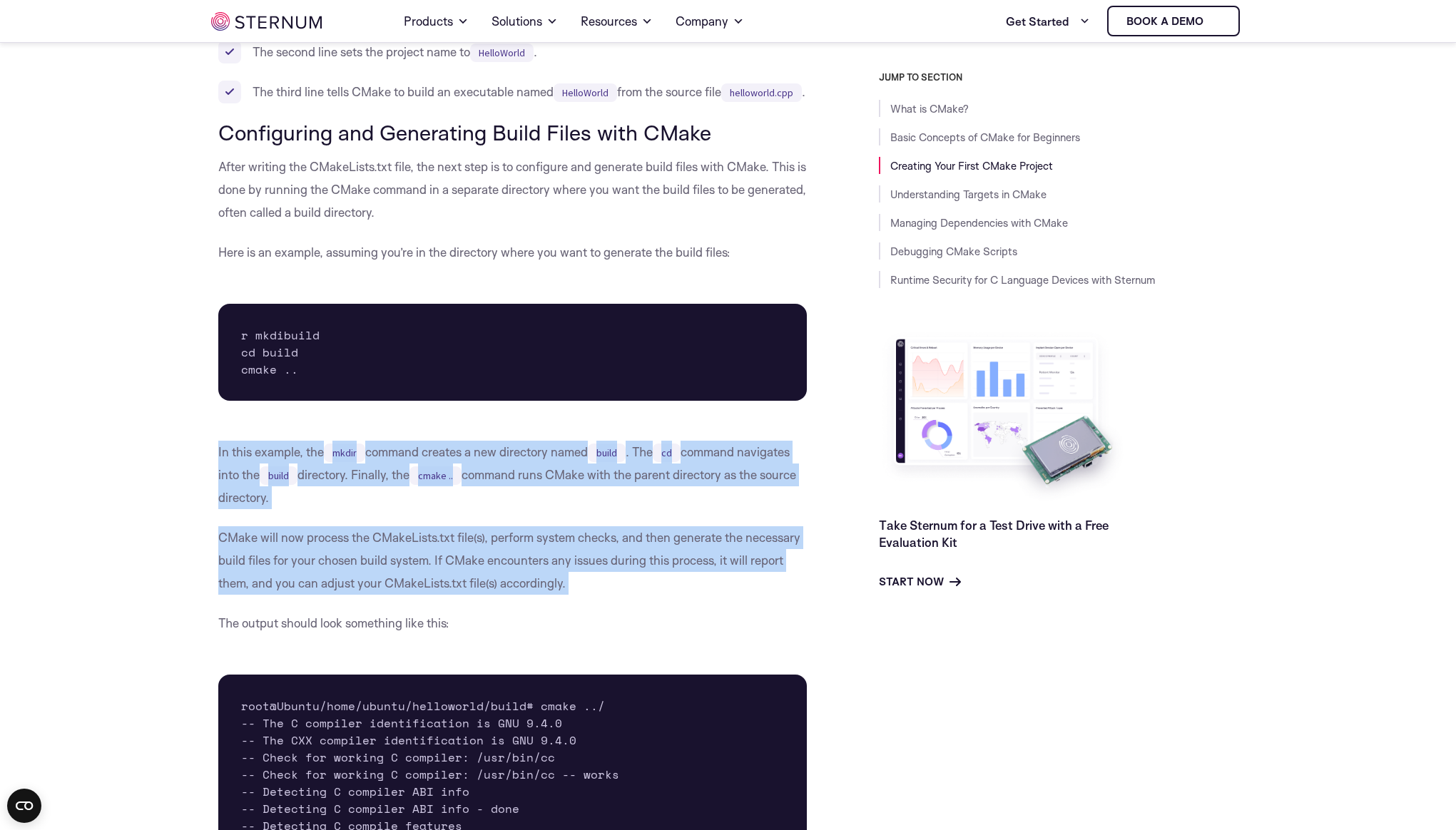
drag, startPoint x: 614, startPoint y: 630, endPoint x: 213, endPoint y: 488, distance: 425.4
drag, startPoint x: 213, startPoint y: 488, endPoint x: 649, endPoint y: 628, distance: 457.9
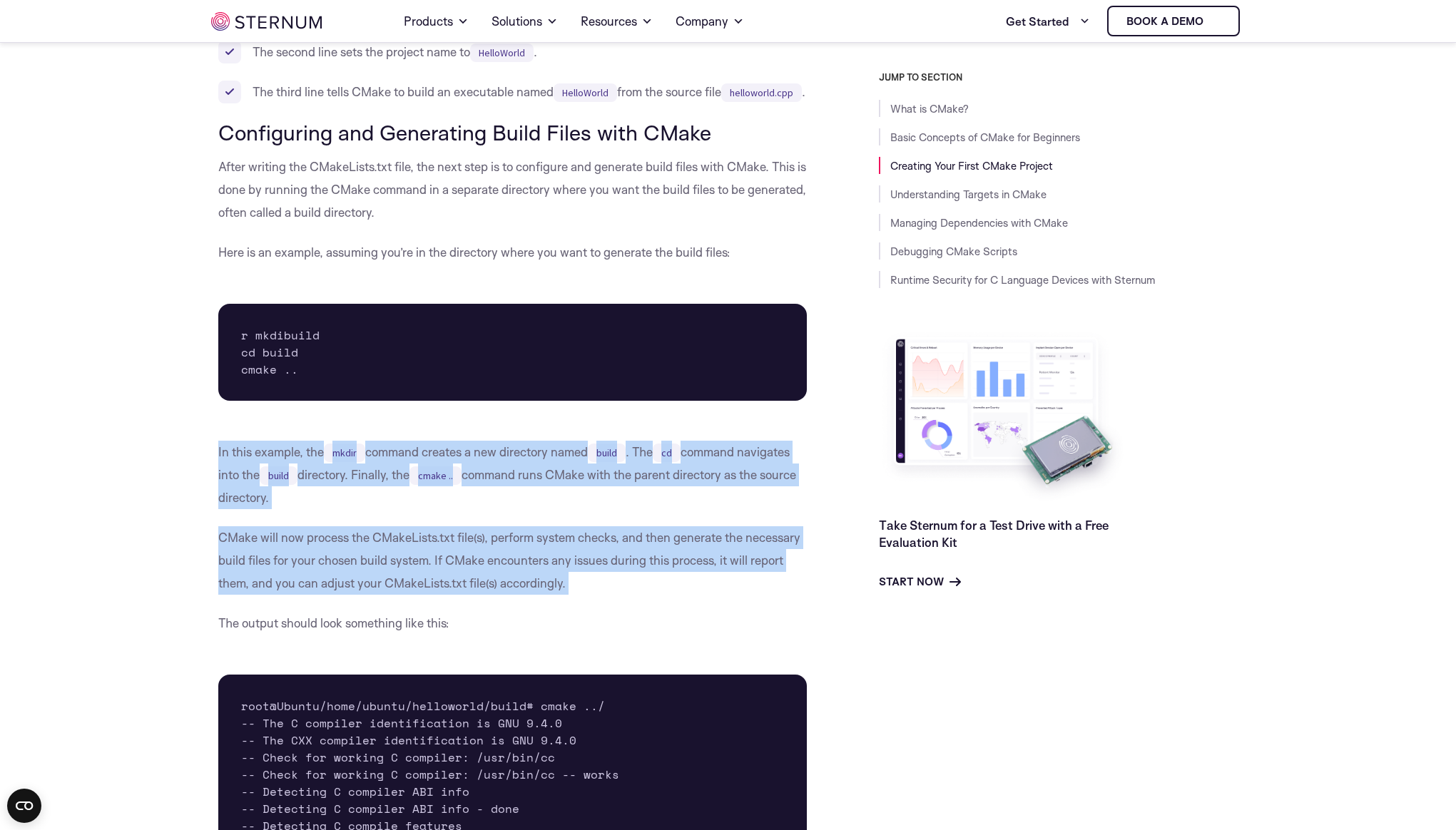
click at [649, 595] on p "CMake will now process the CMakeLists.txt file(s), perform system checks, and t…" at bounding box center [512, 560] width 589 height 68
drag, startPoint x: 531, startPoint y: 609, endPoint x: 204, endPoint y: 483, distance: 350.4
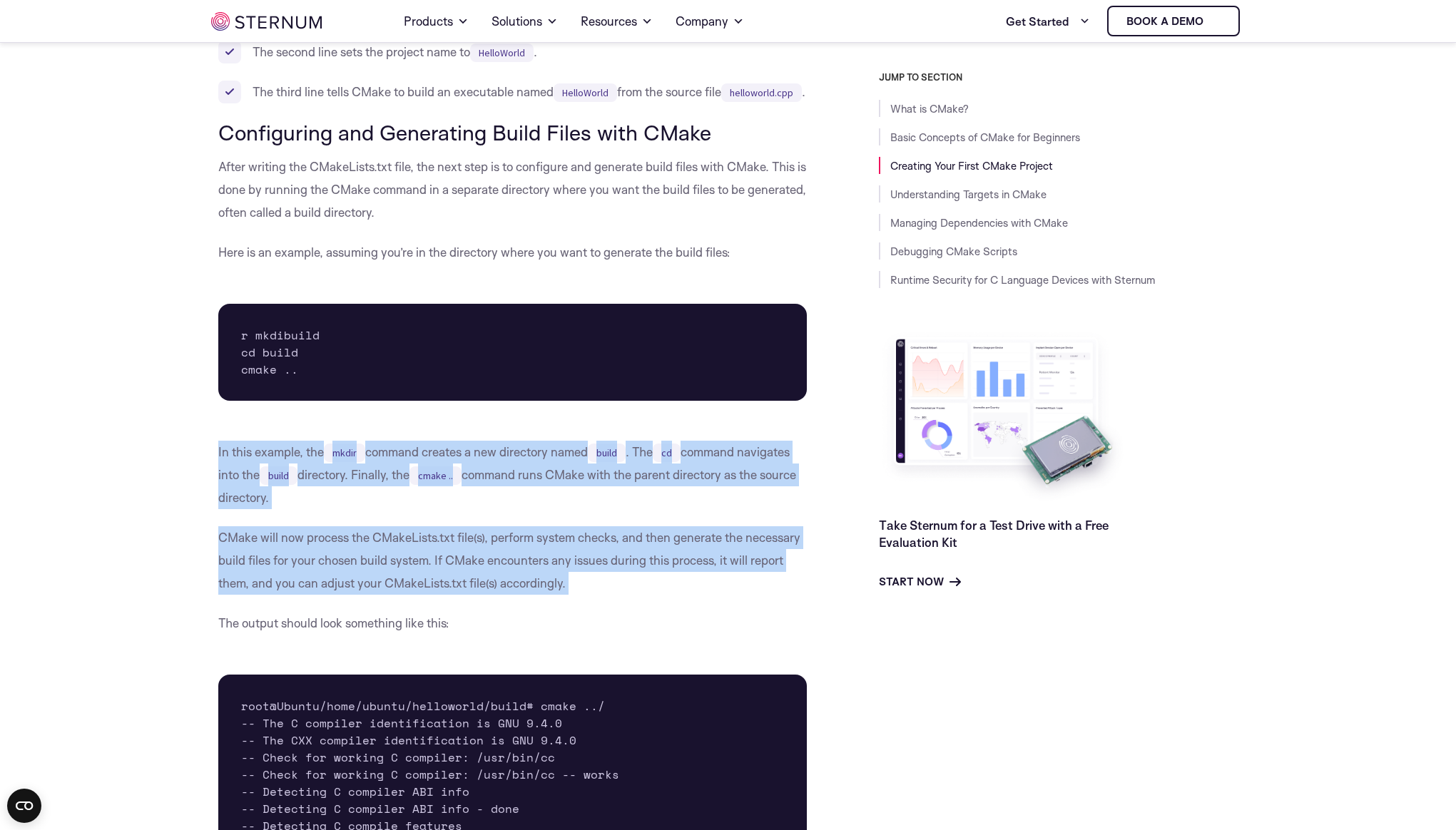
drag, startPoint x: 204, startPoint y: 483, endPoint x: 671, endPoint y: 634, distance: 490.8
click at [656, 595] on p "CMake will now process the CMakeLists.txt file(s), perform system checks, and t…" at bounding box center [512, 560] width 589 height 68
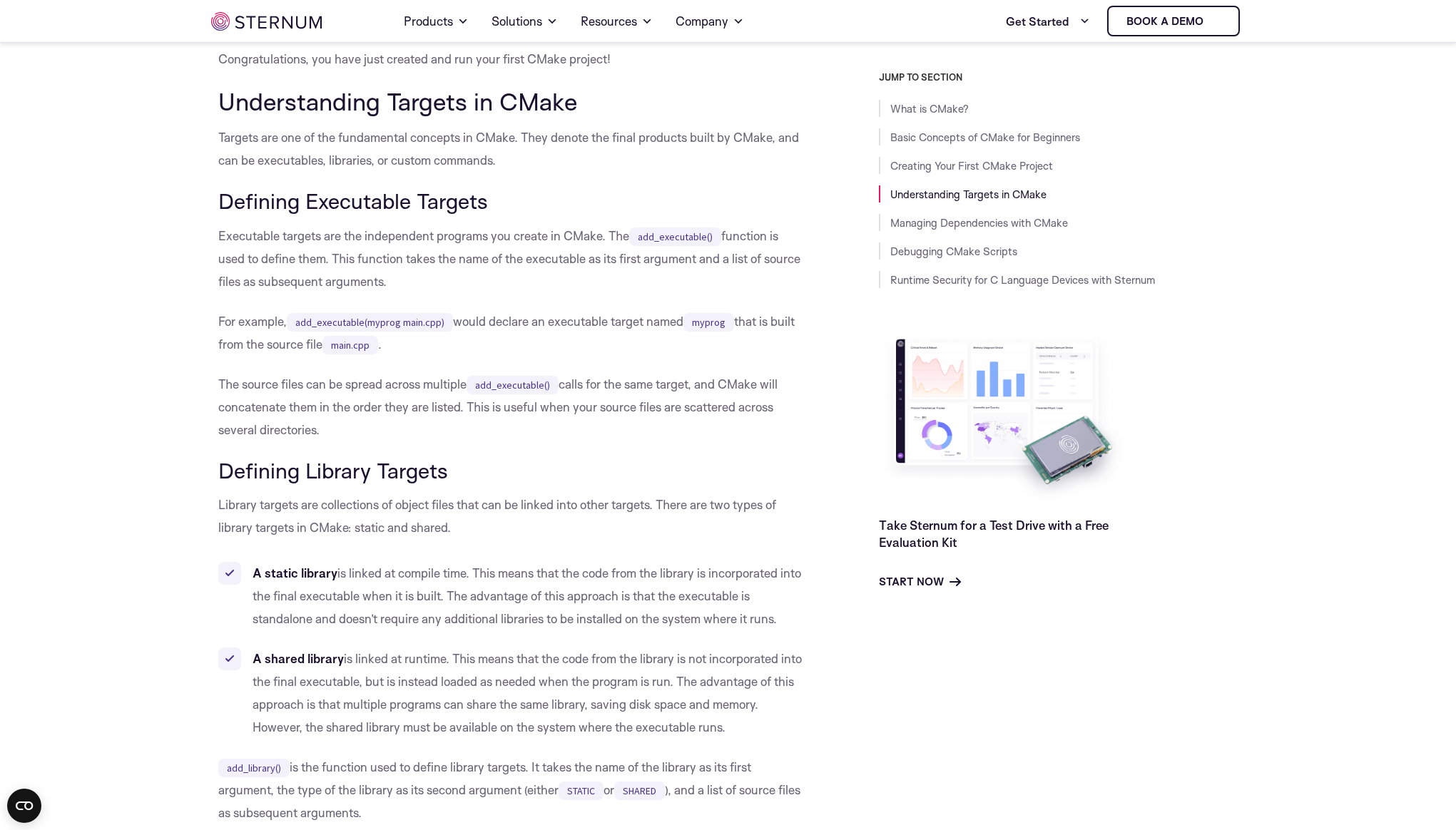
scroll to position [3261, 0]
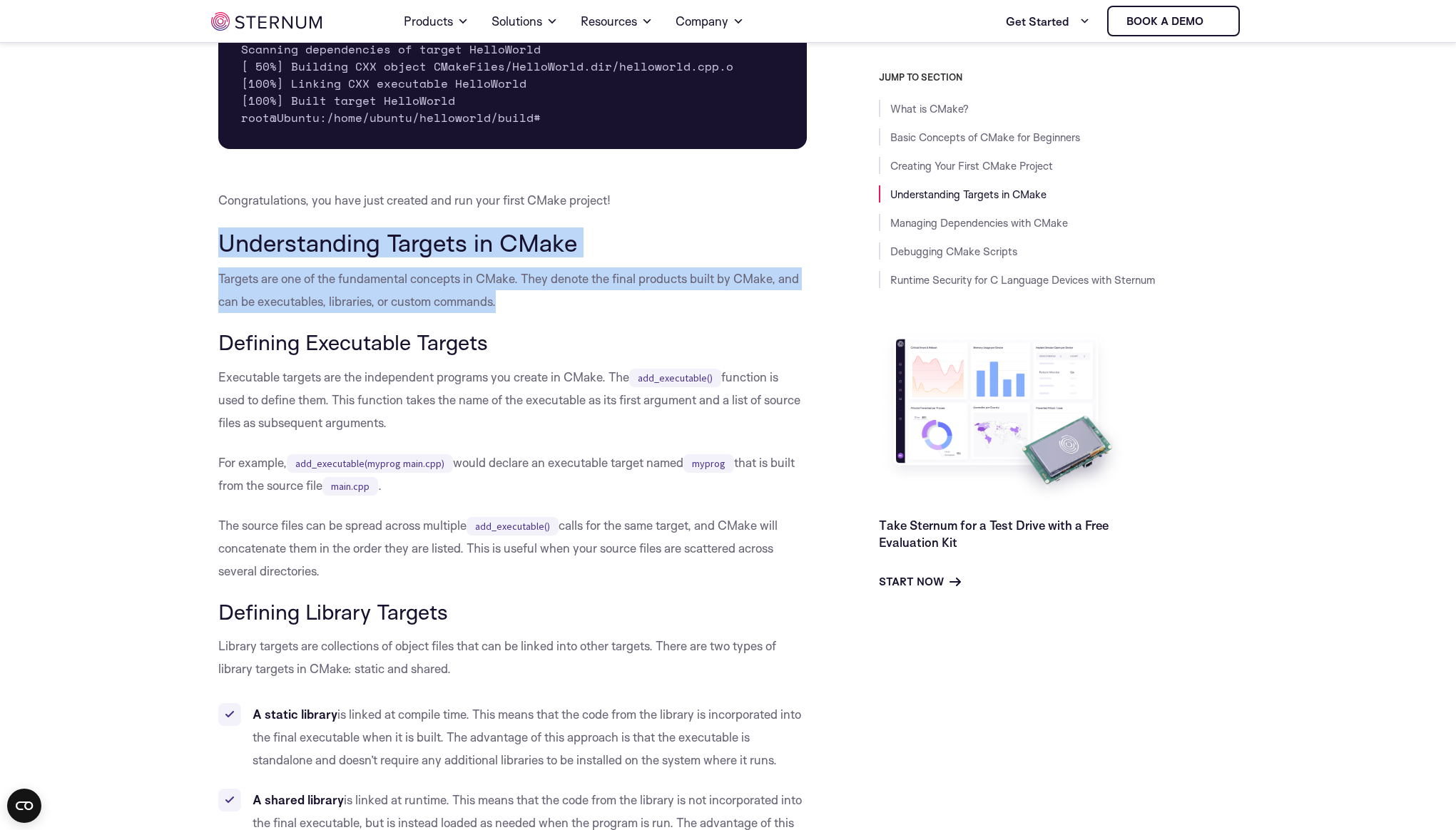
drag, startPoint x: 167, startPoint y: 272, endPoint x: 578, endPoint y: 387, distance: 426.8
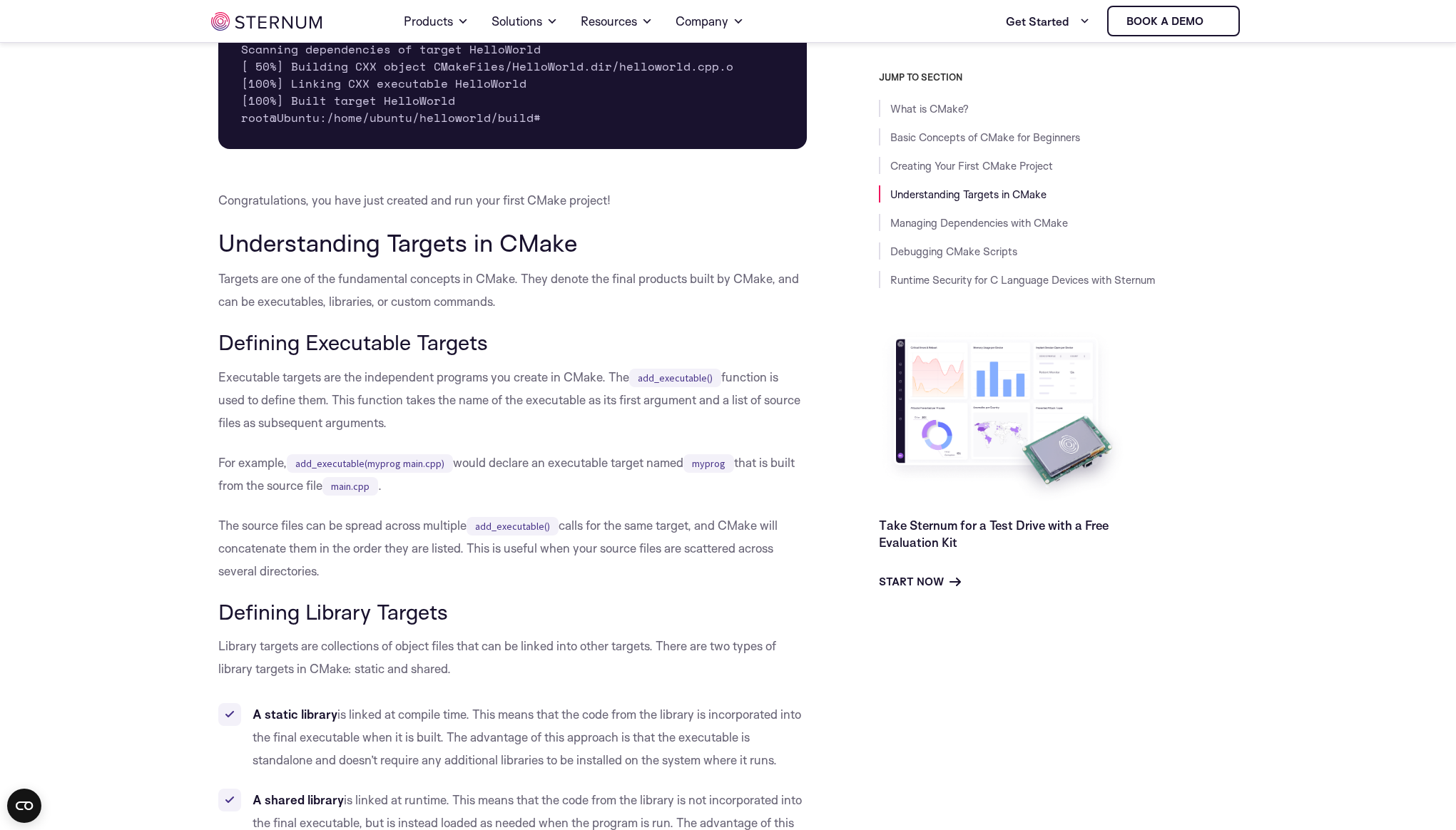
click at [570, 434] on p "Executable targets are the independent programs you create in CMake. The add_ex…" at bounding box center [512, 400] width 589 height 68
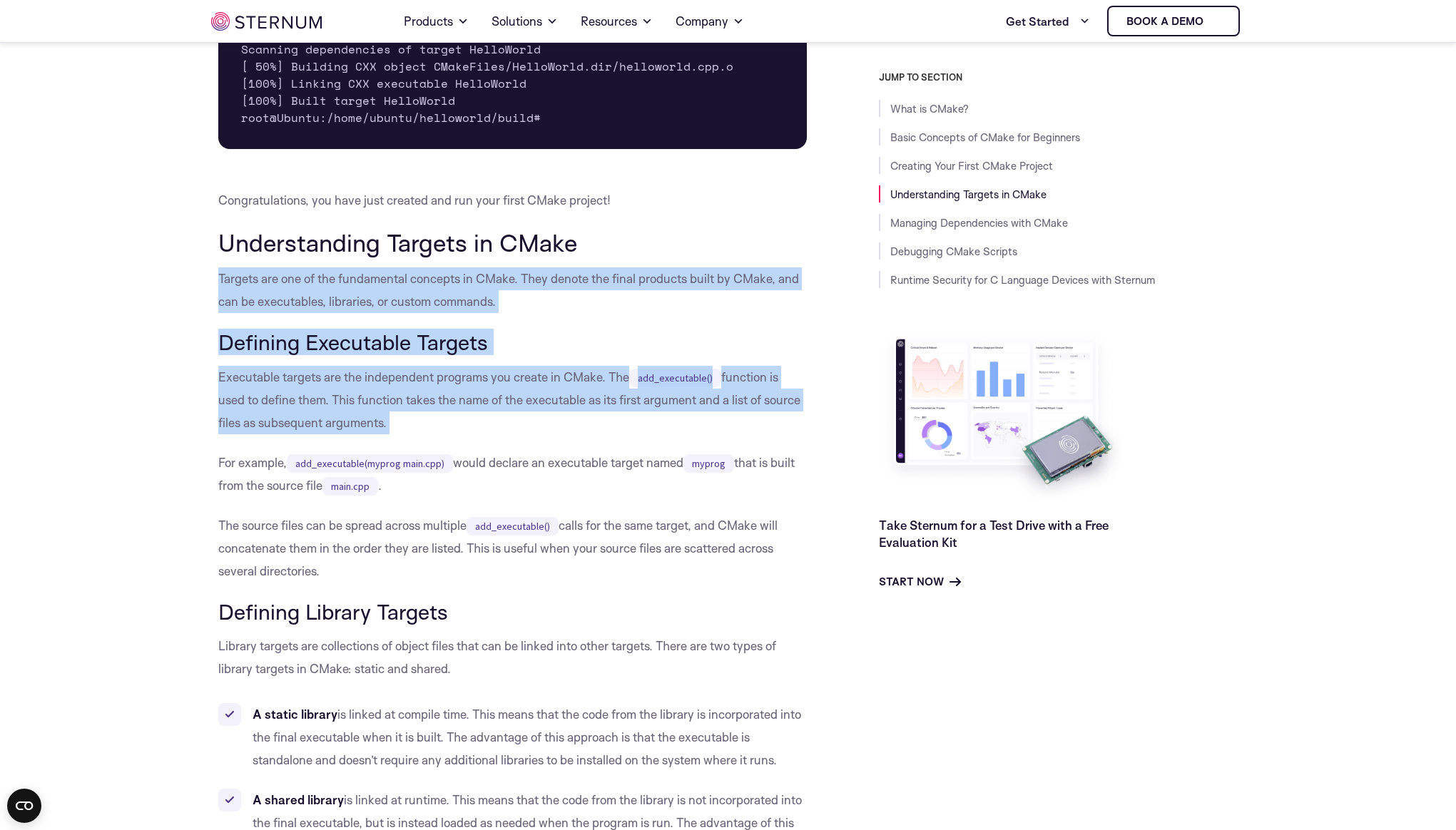
drag, startPoint x: 603, startPoint y: 474, endPoint x: 169, endPoint y: 317, distance: 461.5
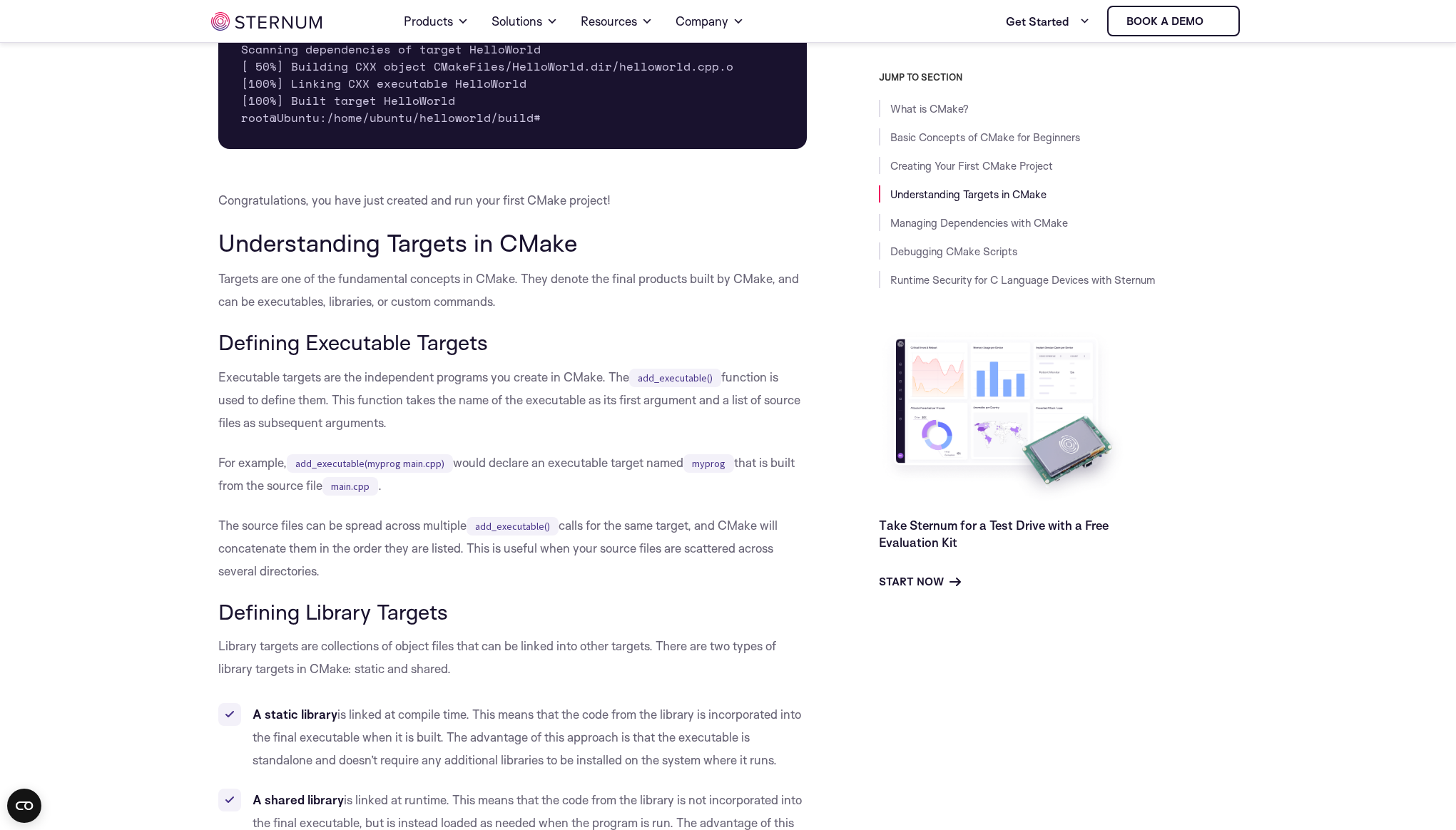
click at [558, 497] on p "For example, add_executable(myprog main.cpp) would declare an executable target…" at bounding box center [512, 474] width 589 height 46
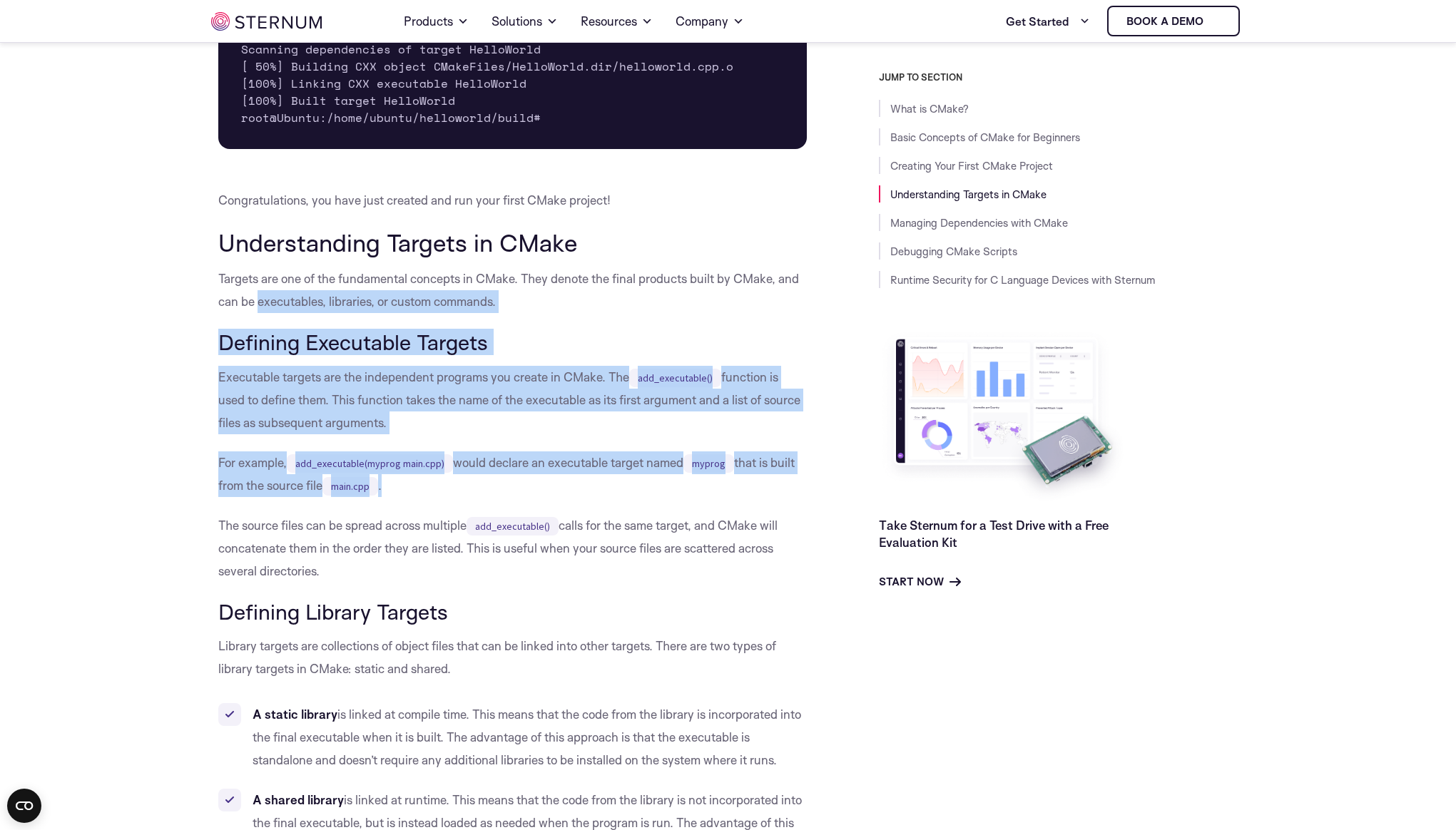
drag, startPoint x: 583, startPoint y: 522, endPoint x: 327, endPoint y: 383, distance: 291.3
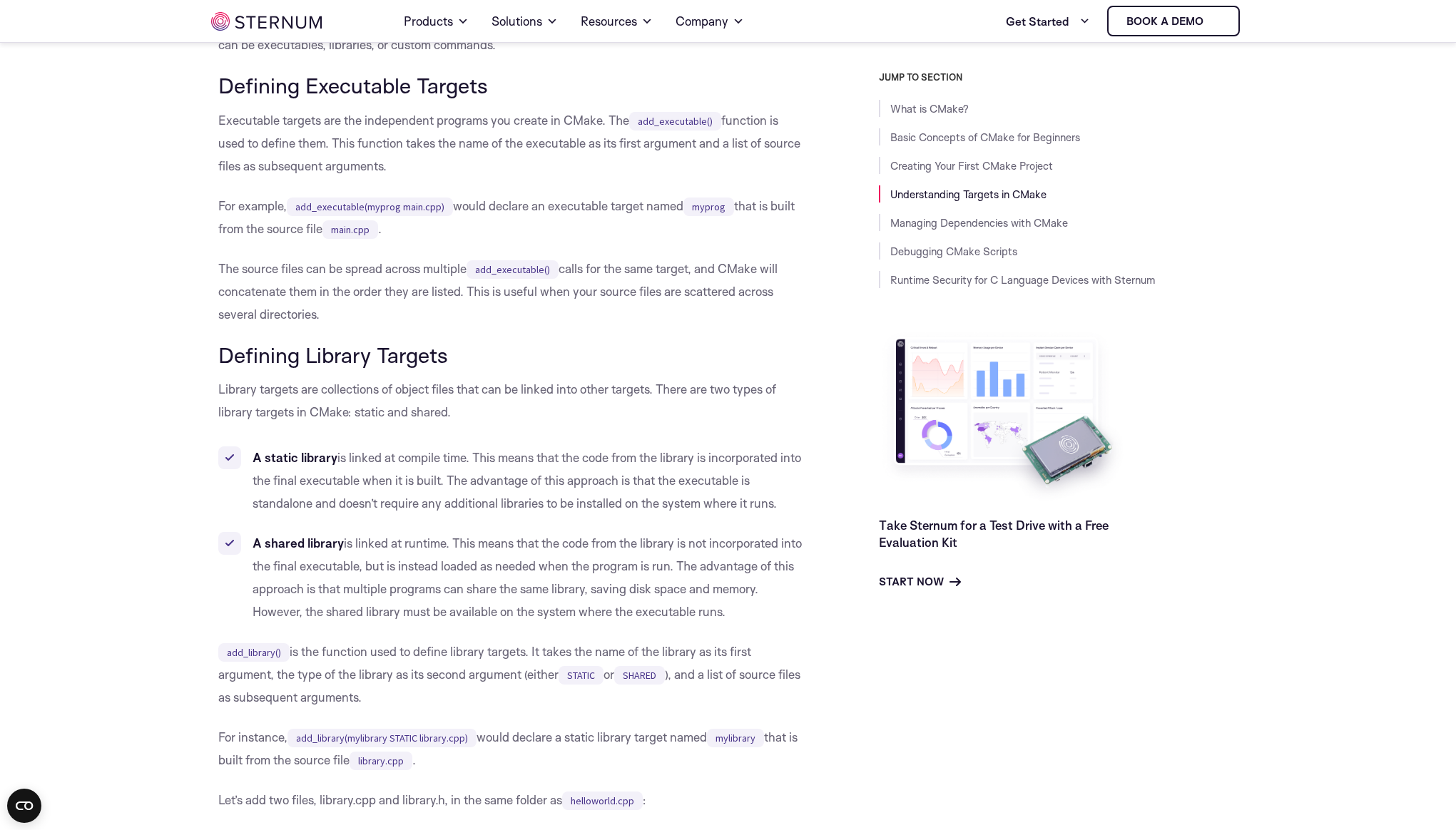
scroll to position [3518, 0]
drag, startPoint x: 481, startPoint y: 85, endPoint x: 218, endPoint y: 57, distance: 264.5
click at [218, 56] on p "Targets are one of the fundamental concepts in CMake. They denote the final pro…" at bounding box center [512, 33] width 589 height 46
drag, startPoint x: 222, startPoint y: 59, endPoint x: 540, endPoint y: 93, distance: 319.8
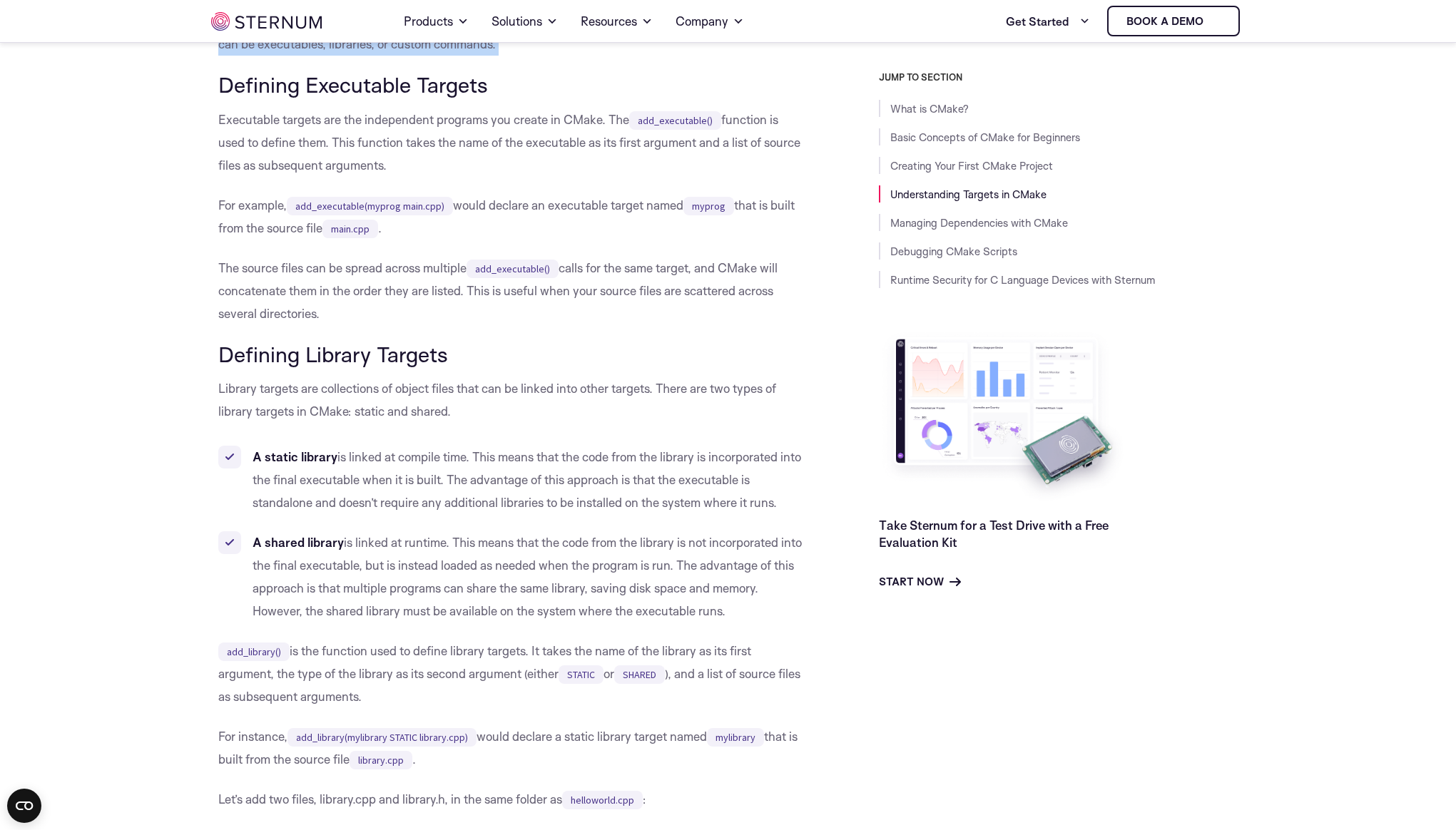
click at [540, 56] on p "Targets are one of the fundamental concepts in CMake. They denote the final pro…" at bounding box center [512, 33] width 589 height 46
drag, startPoint x: 531, startPoint y: 91, endPoint x: 212, endPoint y: 56, distance: 320.9
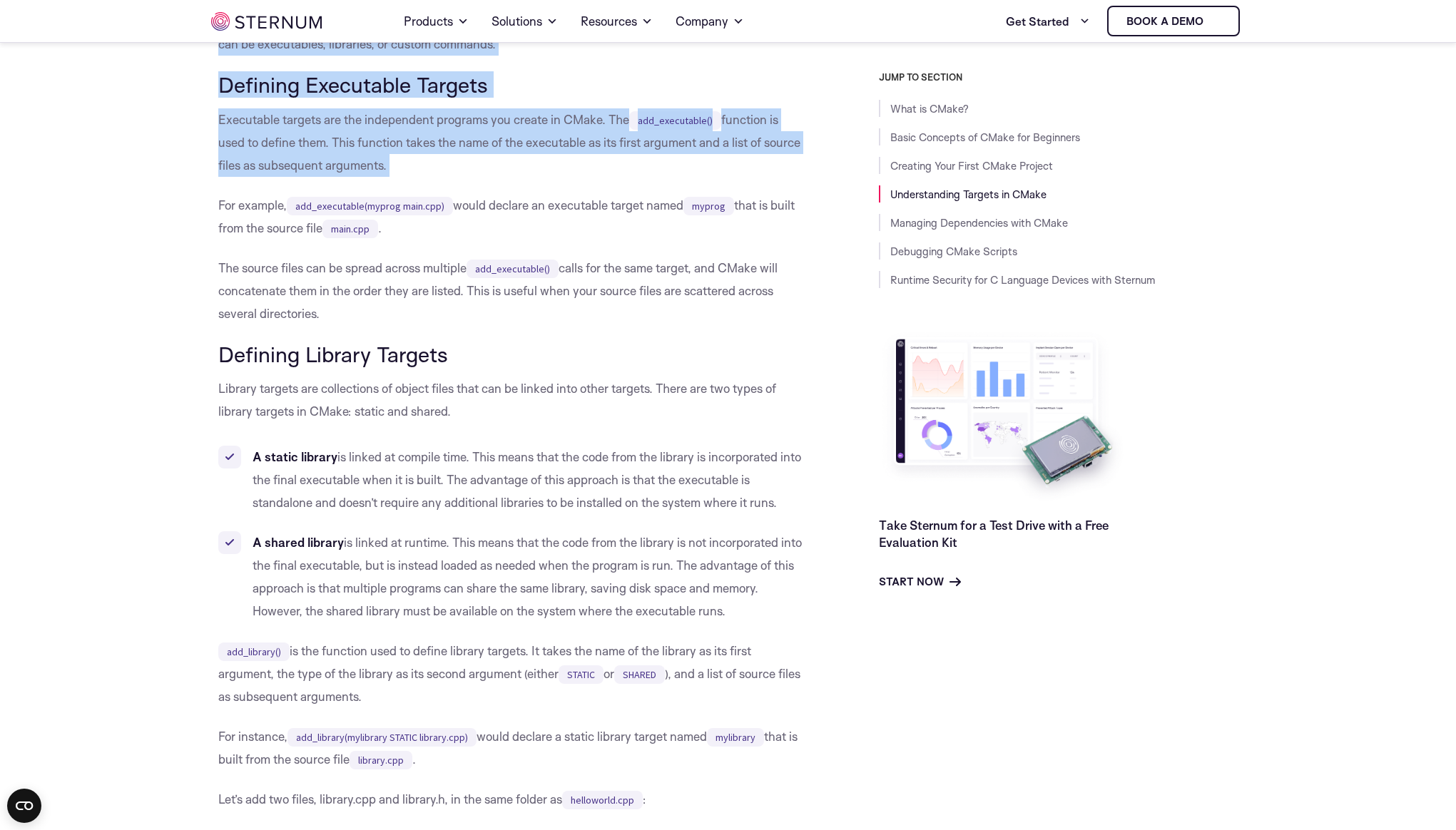
drag, startPoint x: 214, startPoint y: 57, endPoint x: 601, endPoint y: 208, distance: 415.4
drag, startPoint x: 500, startPoint y: 211, endPoint x: 479, endPoint y: 206, distance: 21.6
click at [500, 177] on p "Executable targets are the independent programs you create in CMake. The add_ex…" at bounding box center [512, 142] width 589 height 68
drag, startPoint x: 479, startPoint y: 206, endPoint x: 197, endPoint y: 69, distance: 313.5
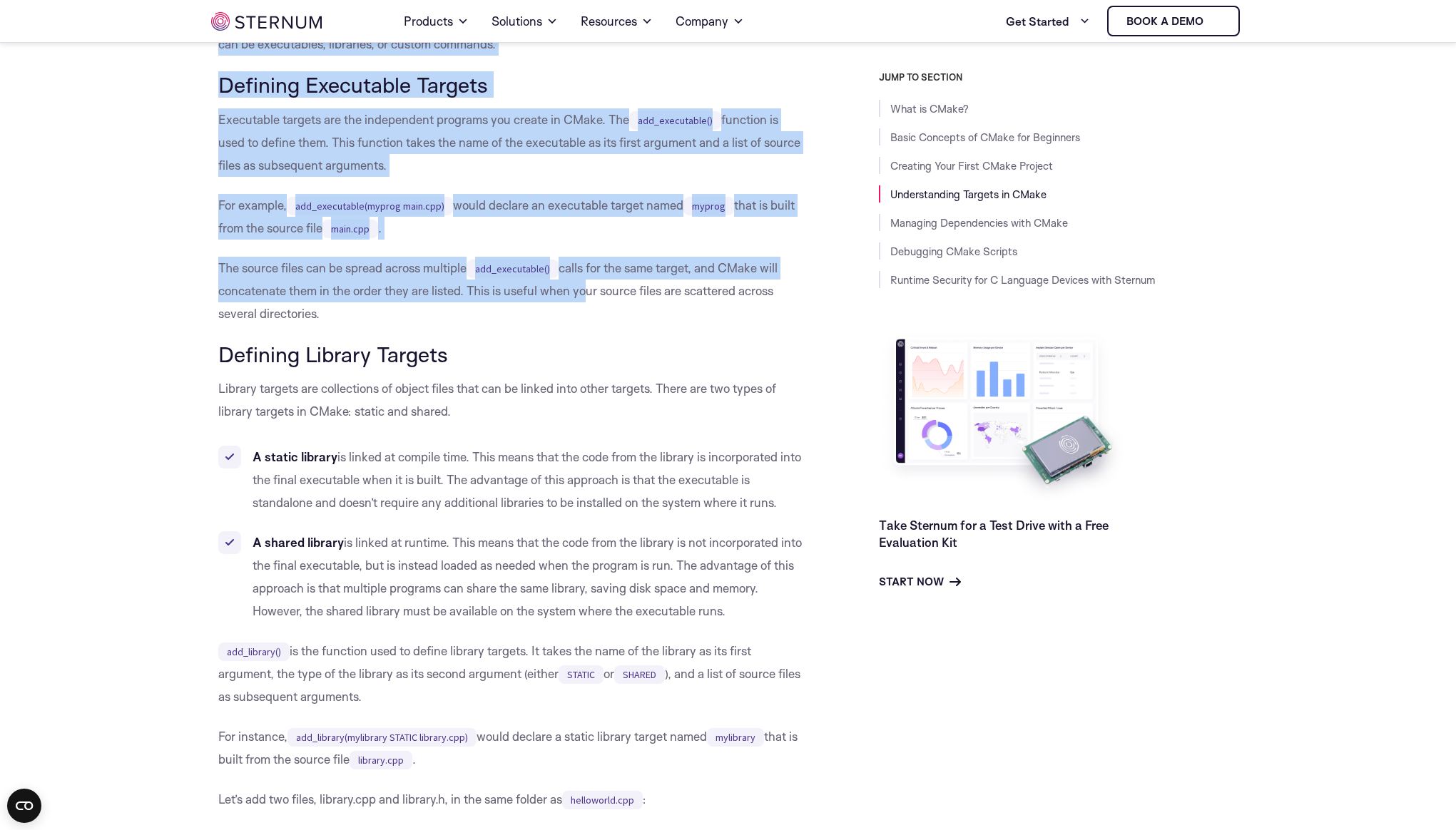
drag, startPoint x: 199, startPoint y: 71, endPoint x: 594, endPoint y: 346, distance: 481.3
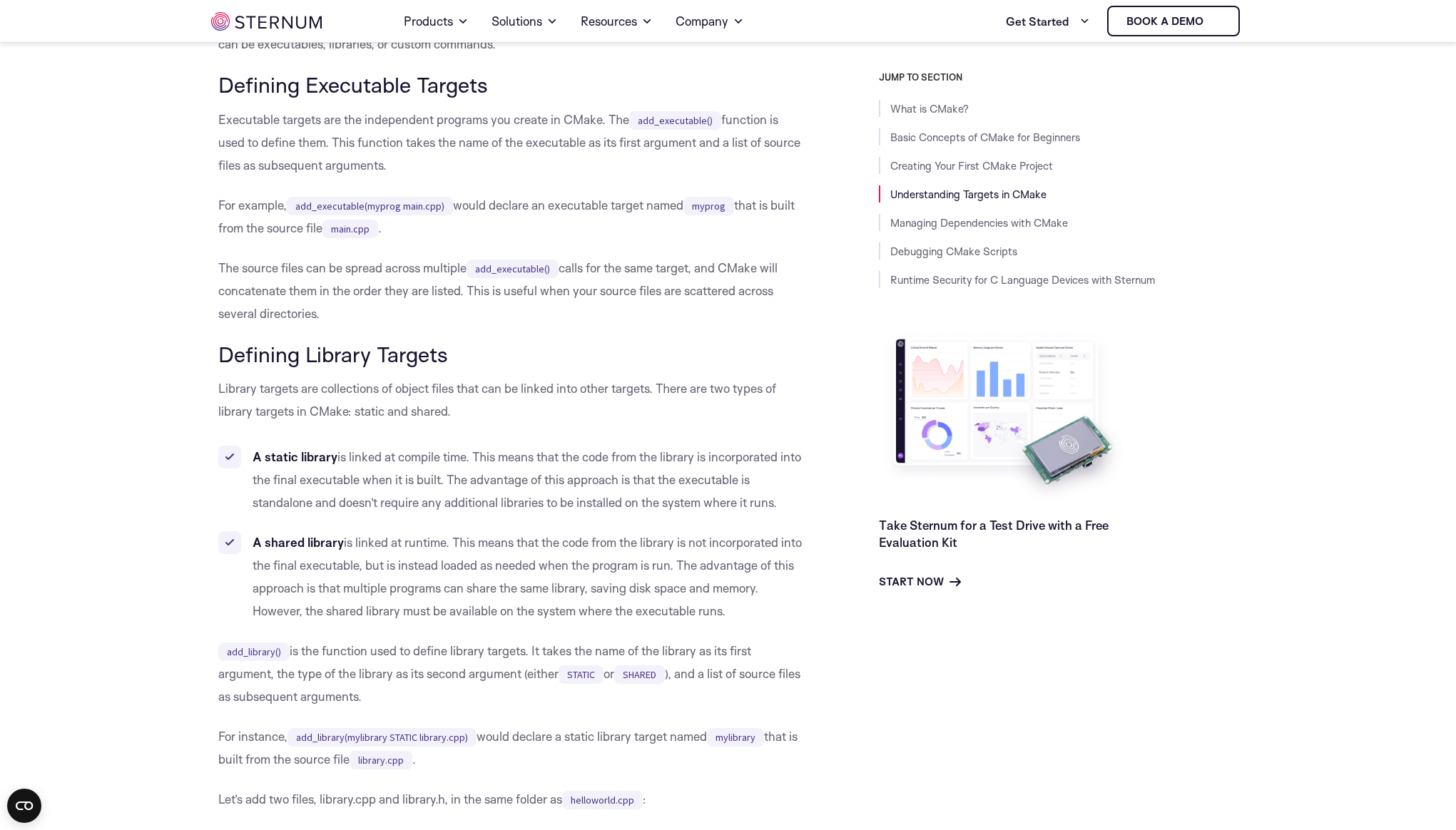
click at [612, 367] on h3 "Defining Library Targets" at bounding box center [512, 354] width 589 height 25
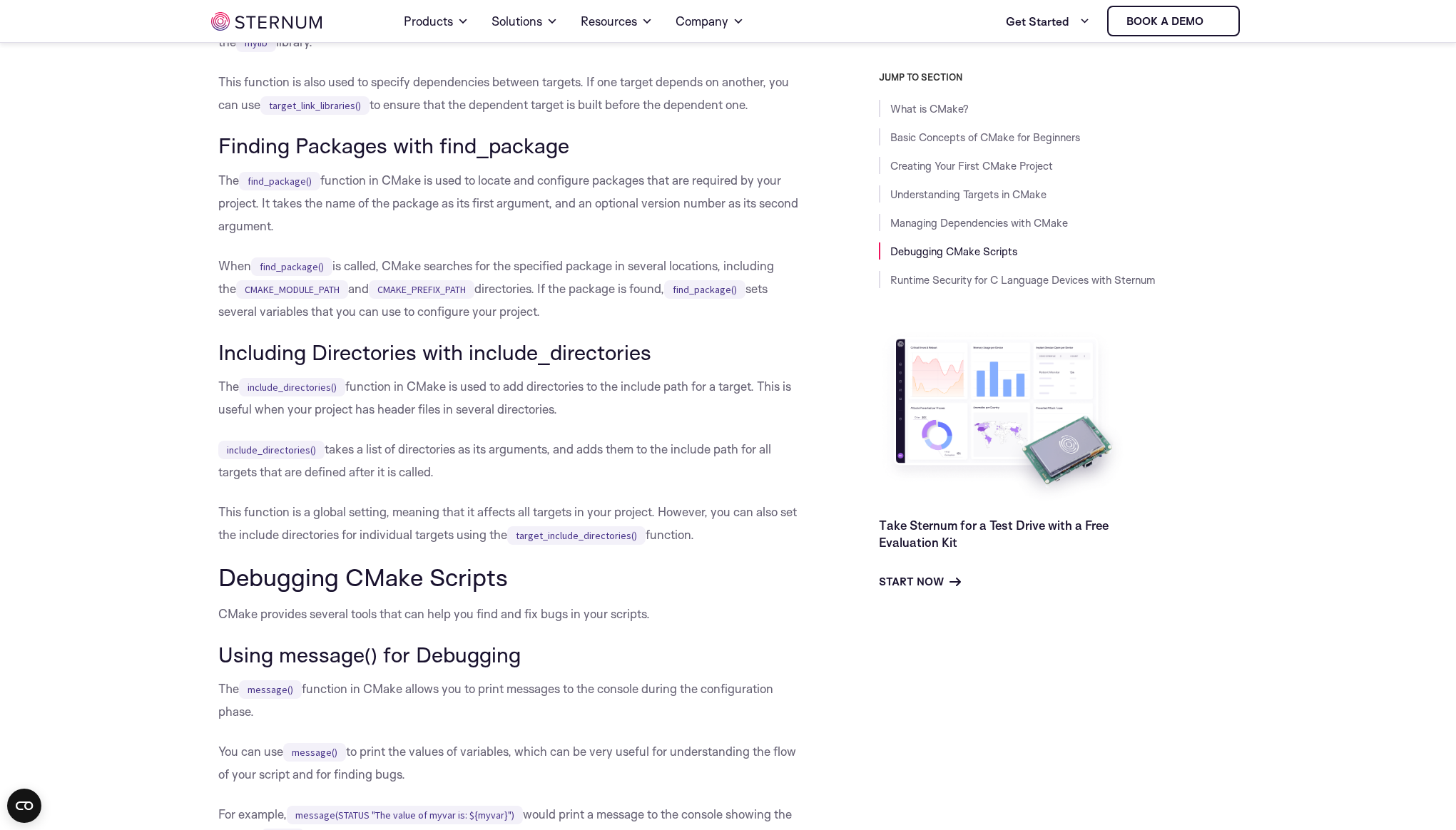
scroll to position [5977, 0]
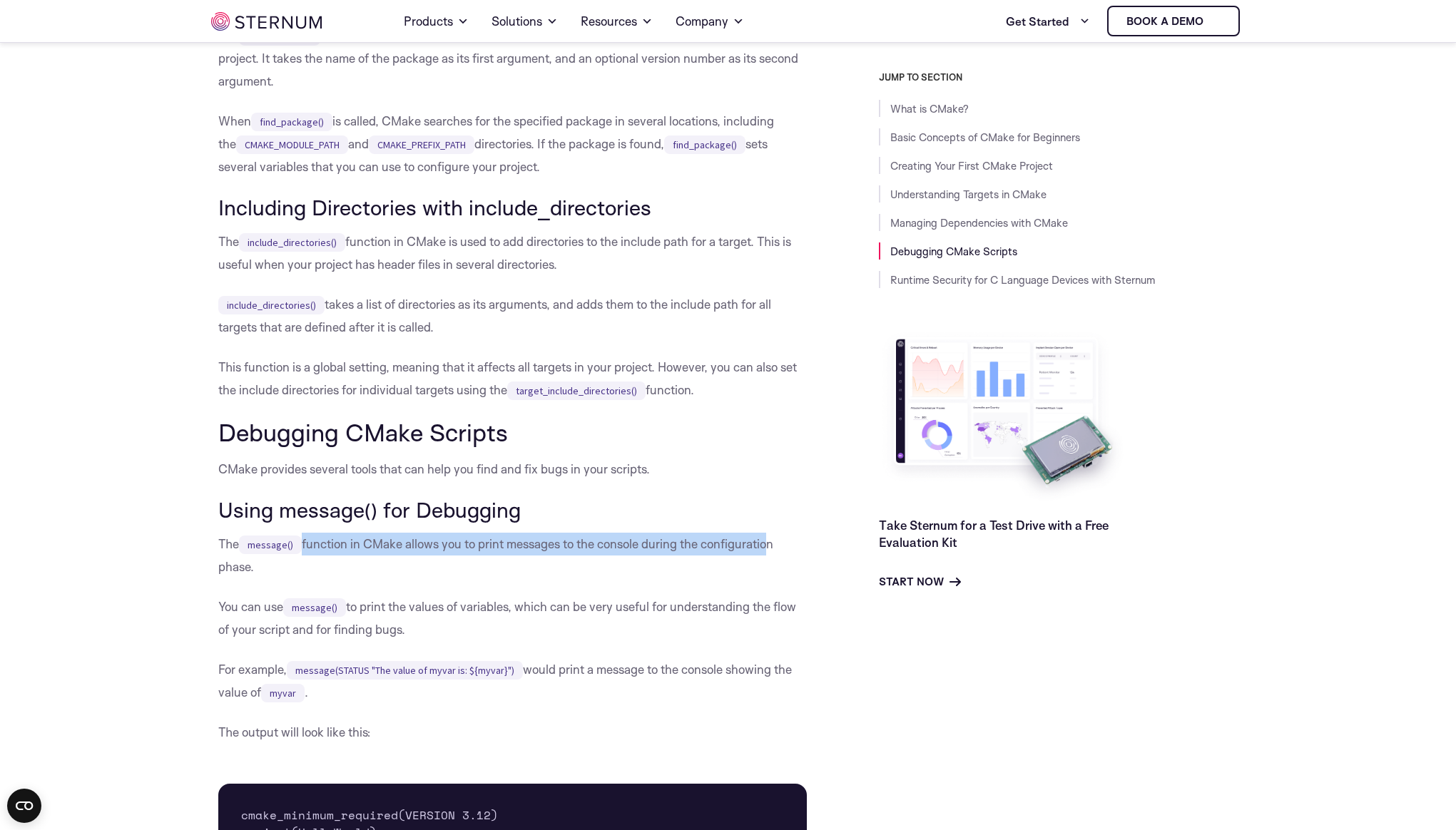
drag, startPoint x: 298, startPoint y: 579, endPoint x: 768, endPoint y: 583, distance: 470.0
click at [768, 578] on p "The message() function in CMake allows you to print messages to the console dur…" at bounding box center [512, 555] width 589 height 46
drag, startPoint x: 776, startPoint y: 586, endPoint x: 208, endPoint y: 582, distance: 568.0
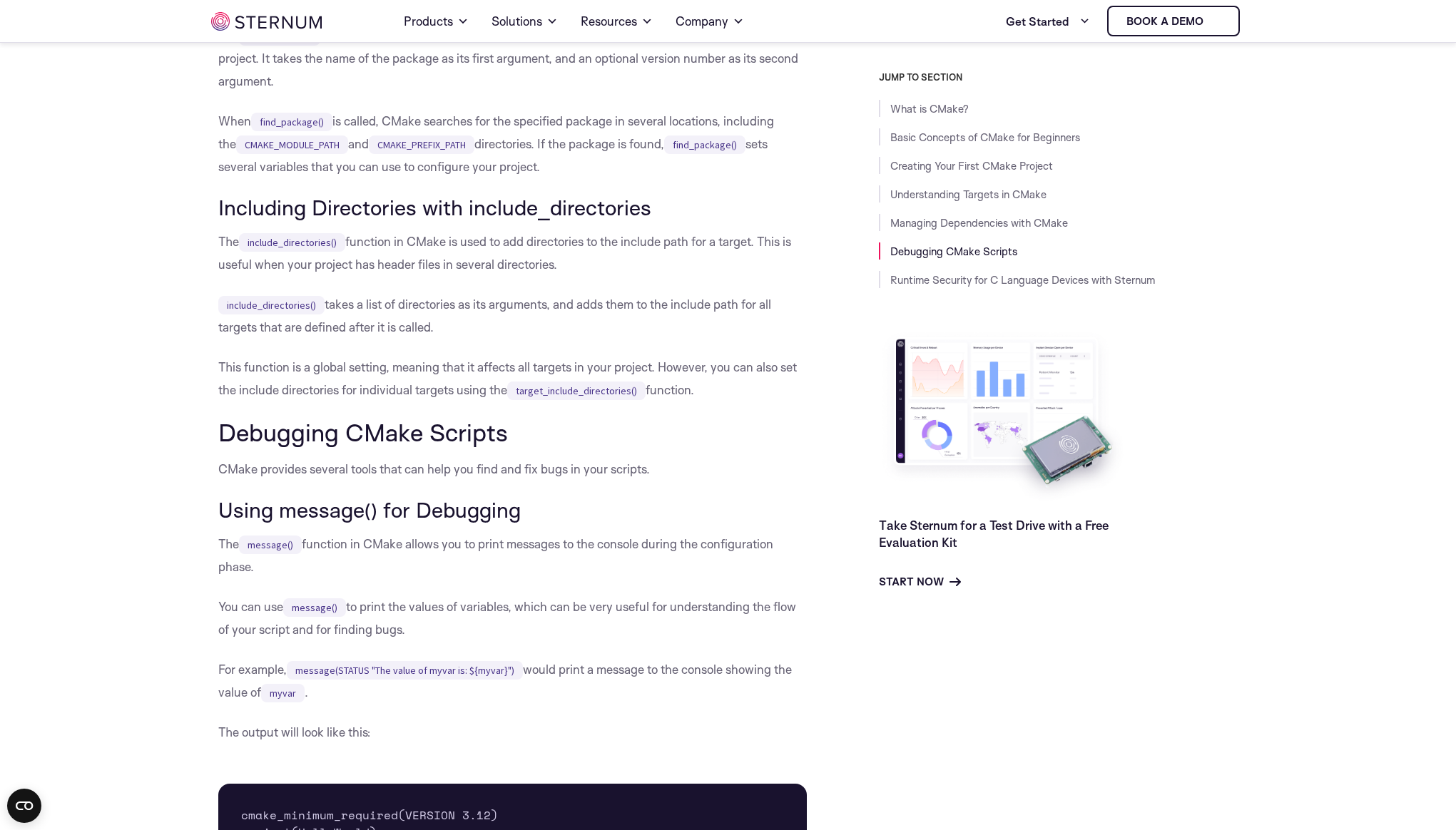
click at [547, 639] on p "You can use message() to print the values of variables, which can be very usefu…" at bounding box center [512, 618] width 589 height 46
drag, startPoint x: 725, startPoint y: 650, endPoint x: 408, endPoint y: 644, distance: 317.1
click at [404, 641] on p "You can use message() to print the values of variables, which can be very usefu…" at bounding box center [512, 618] width 589 height 46
click at [551, 578] on p "The message() function in CMake allows you to print messages to the console dur…" at bounding box center [512, 555] width 589 height 46
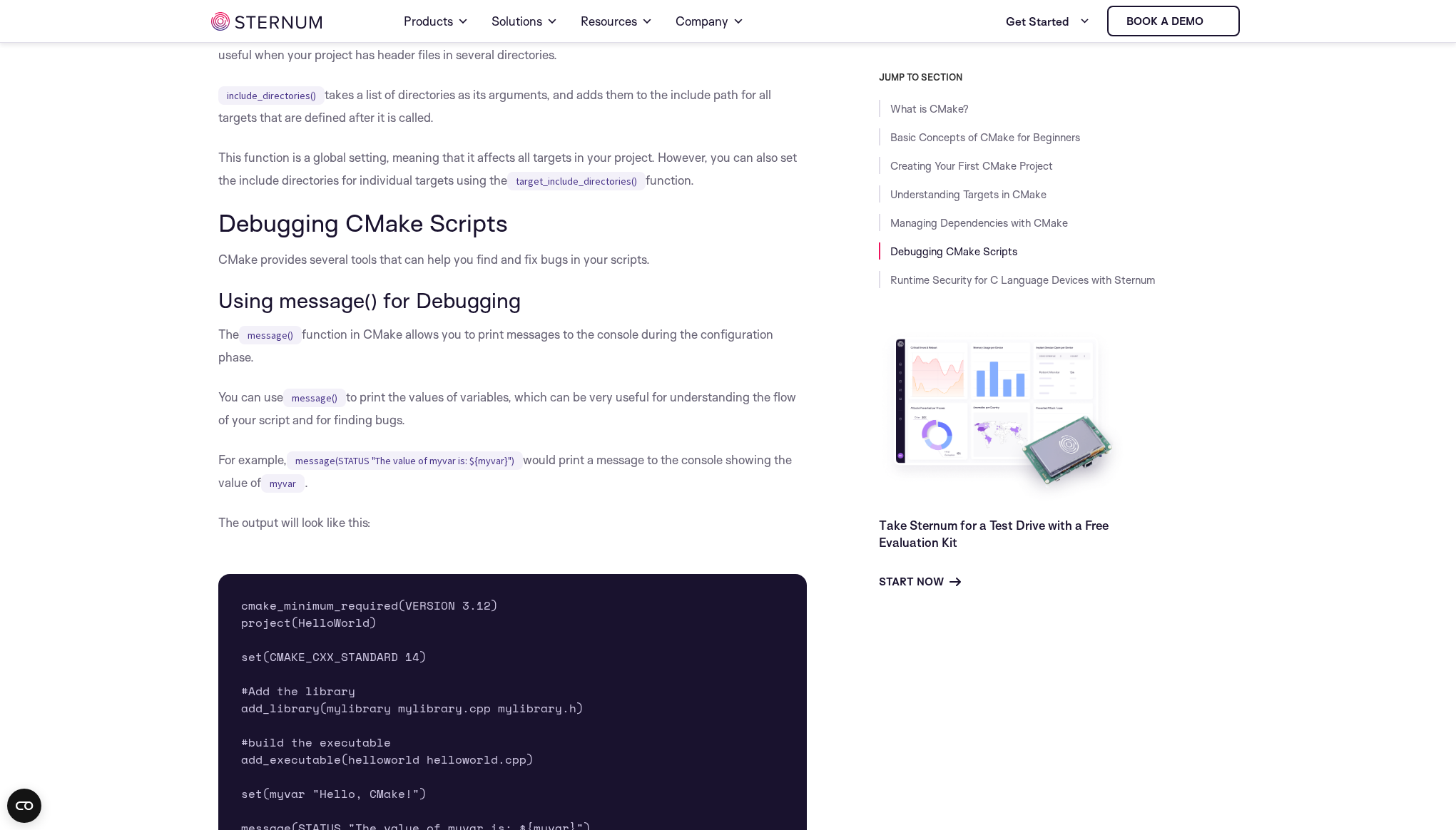
scroll to position [6405, 0]
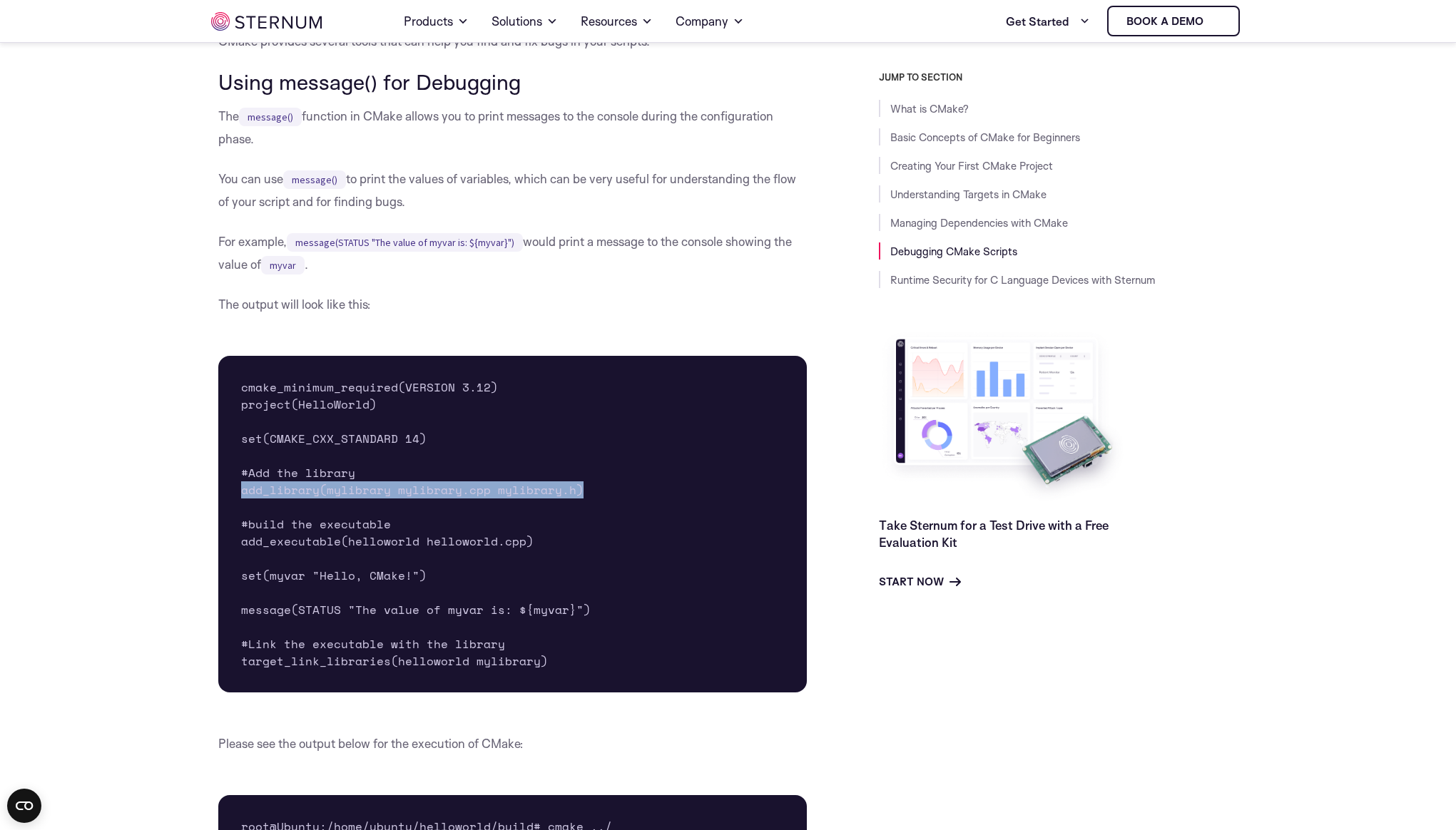
drag, startPoint x: 592, startPoint y: 536, endPoint x: 219, endPoint y: 536, distance: 373.0
click at [219, 536] on pre "cmake_minimum_required(VERSION 3.12) project(HelloWorld) set(CMAKE_CXX_STANDARD…" at bounding box center [512, 524] width 589 height 336
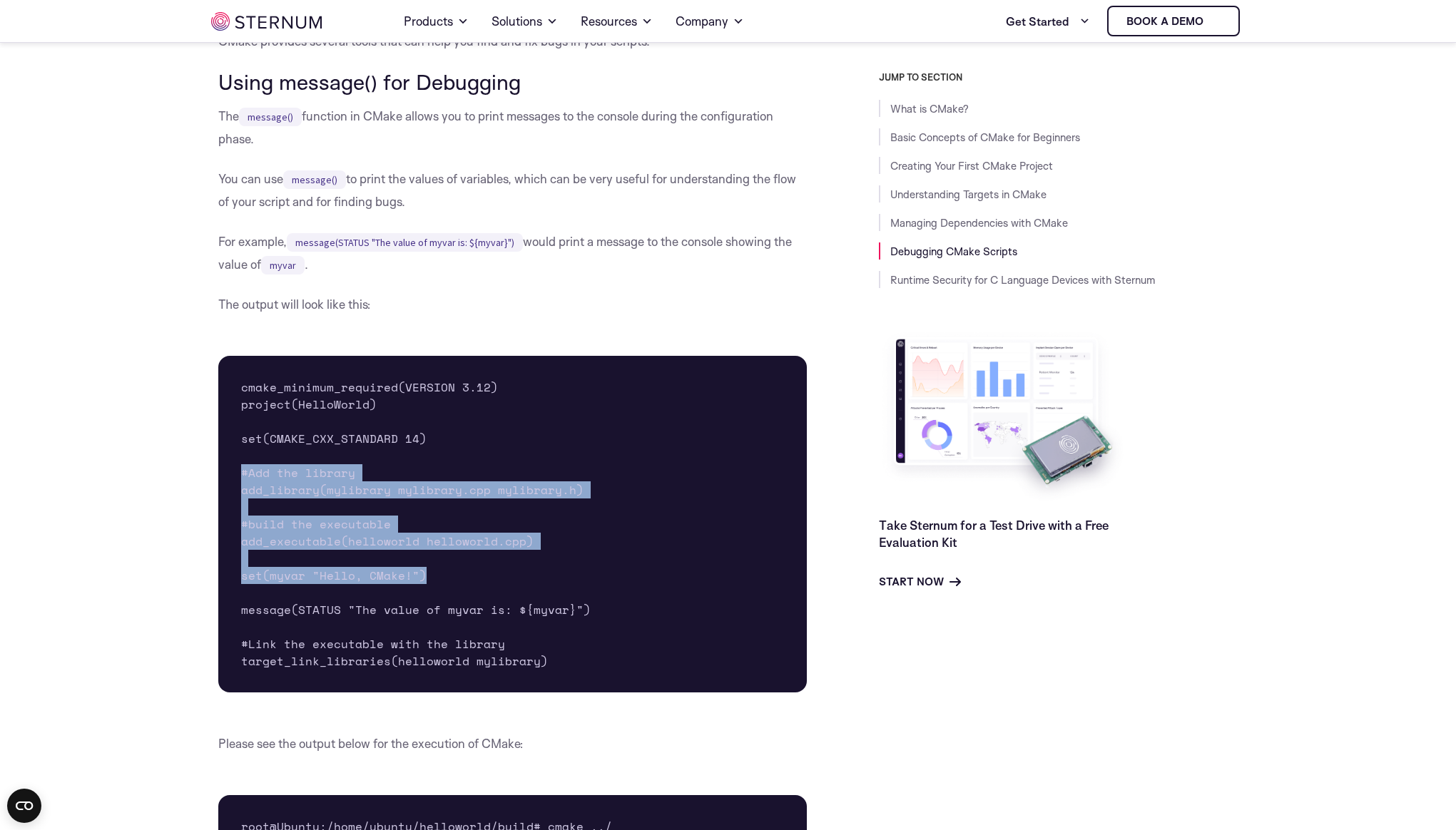
drag, startPoint x: 499, startPoint y: 621, endPoint x: 200, endPoint y: 513, distance: 317.9
drag, startPoint x: 536, startPoint y: 616, endPoint x: 564, endPoint y: 642, distance: 38.2
click at [535, 615] on pre "cmake_minimum_required(VERSION 3.12) project(HelloWorld) set(CMAKE_CXX_STANDARD…" at bounding box center [512, 524] width 589 height 336
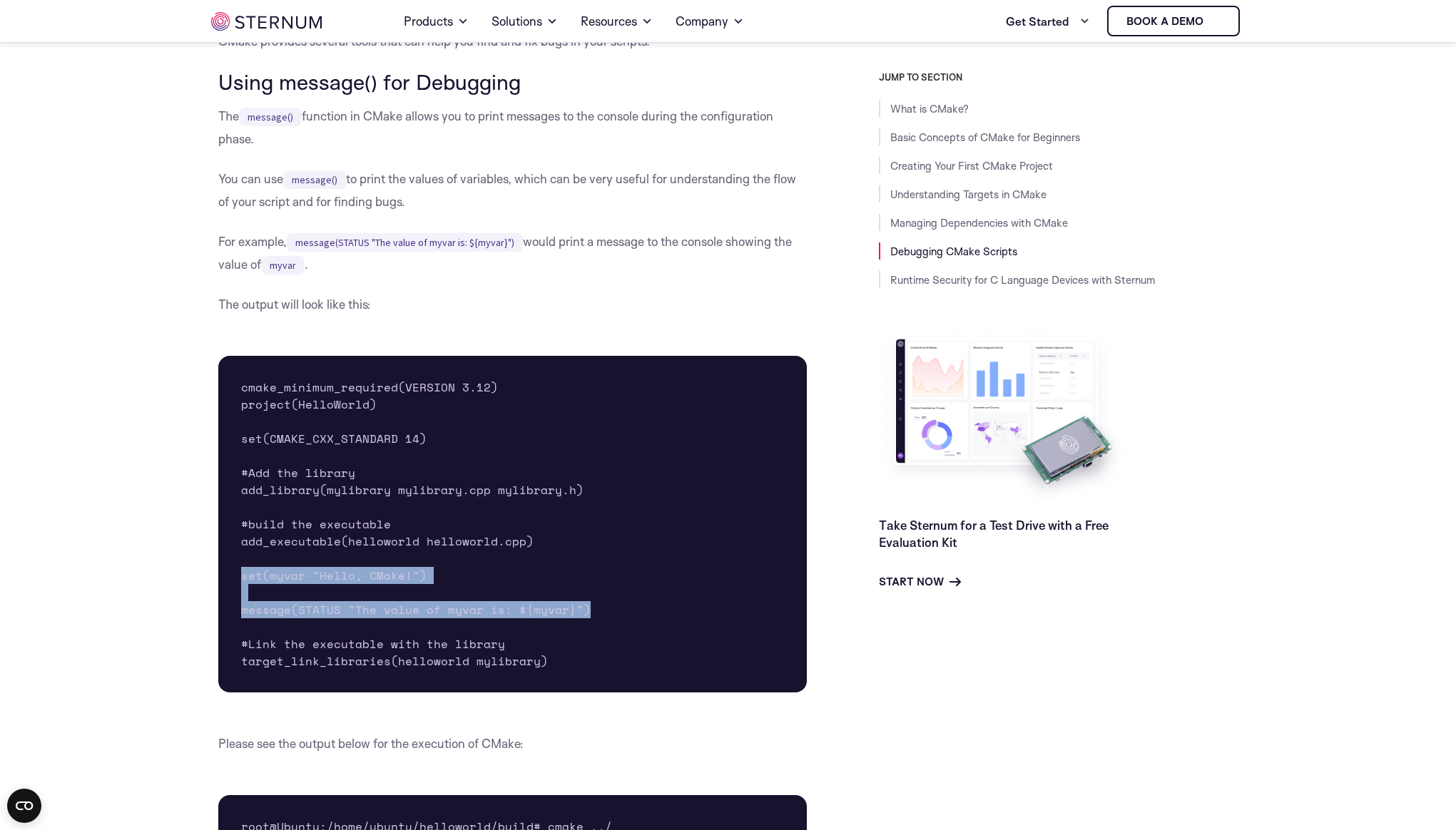
drag, startPoint x: 606, startPoint y: 650, endPoint x: 415, endPoint y: 621, distance: 193.2
click at [222, 617] on pre "cmake_minimum_required(VERSION 3.12) project(HelloWorld) set(CMAKE_CXX_STANDARD…" at bounding box center [512, 524] width 589 height 336
click at [618, 615] on pre "cmake_minimum_required(VERSION 3.12) project(HelloWorld) set(CMAKE_CXX_STANDARD…" at bounding box center [512, 524] width 589 height 336
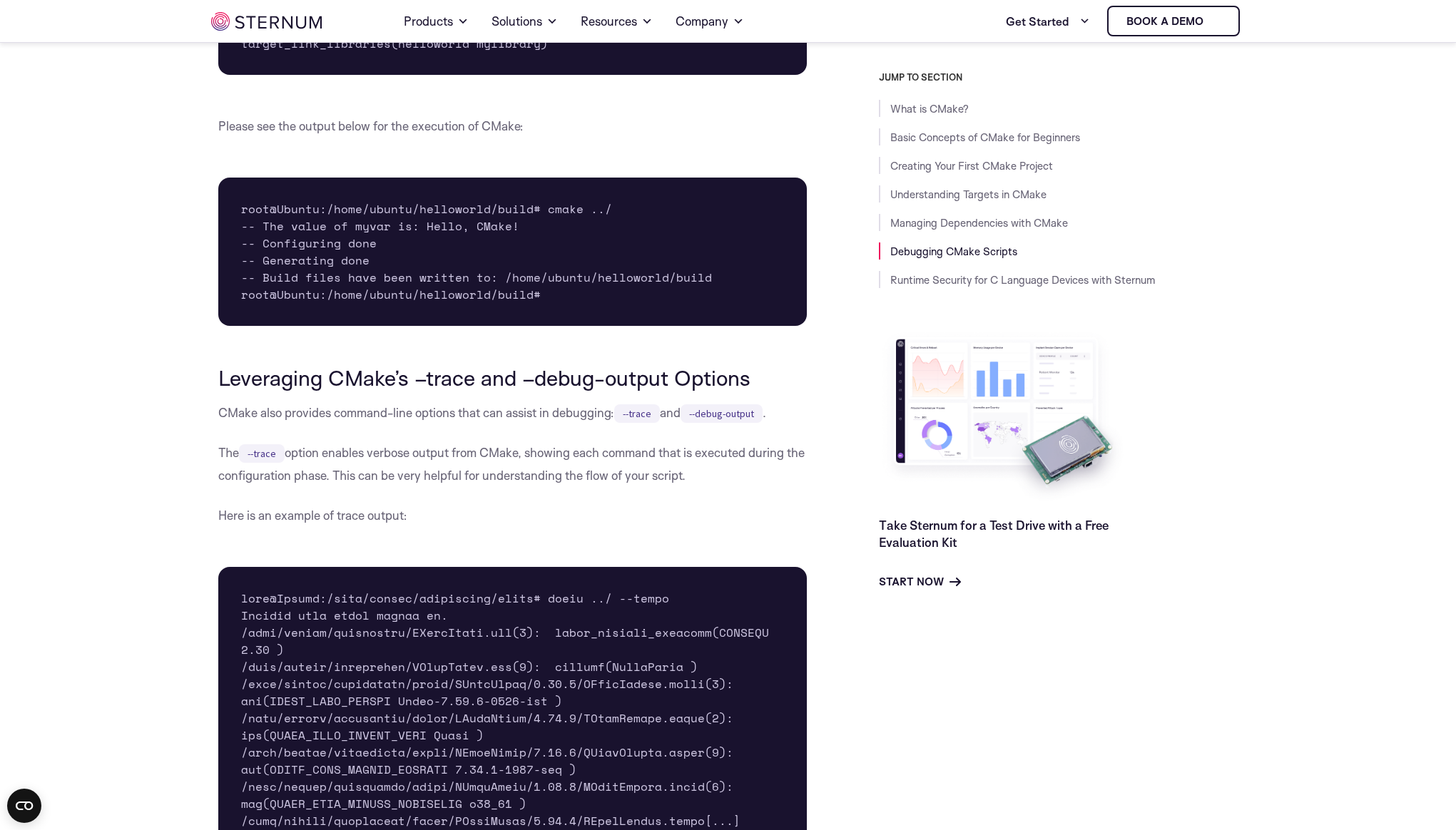
scroll to position [7024, 0]
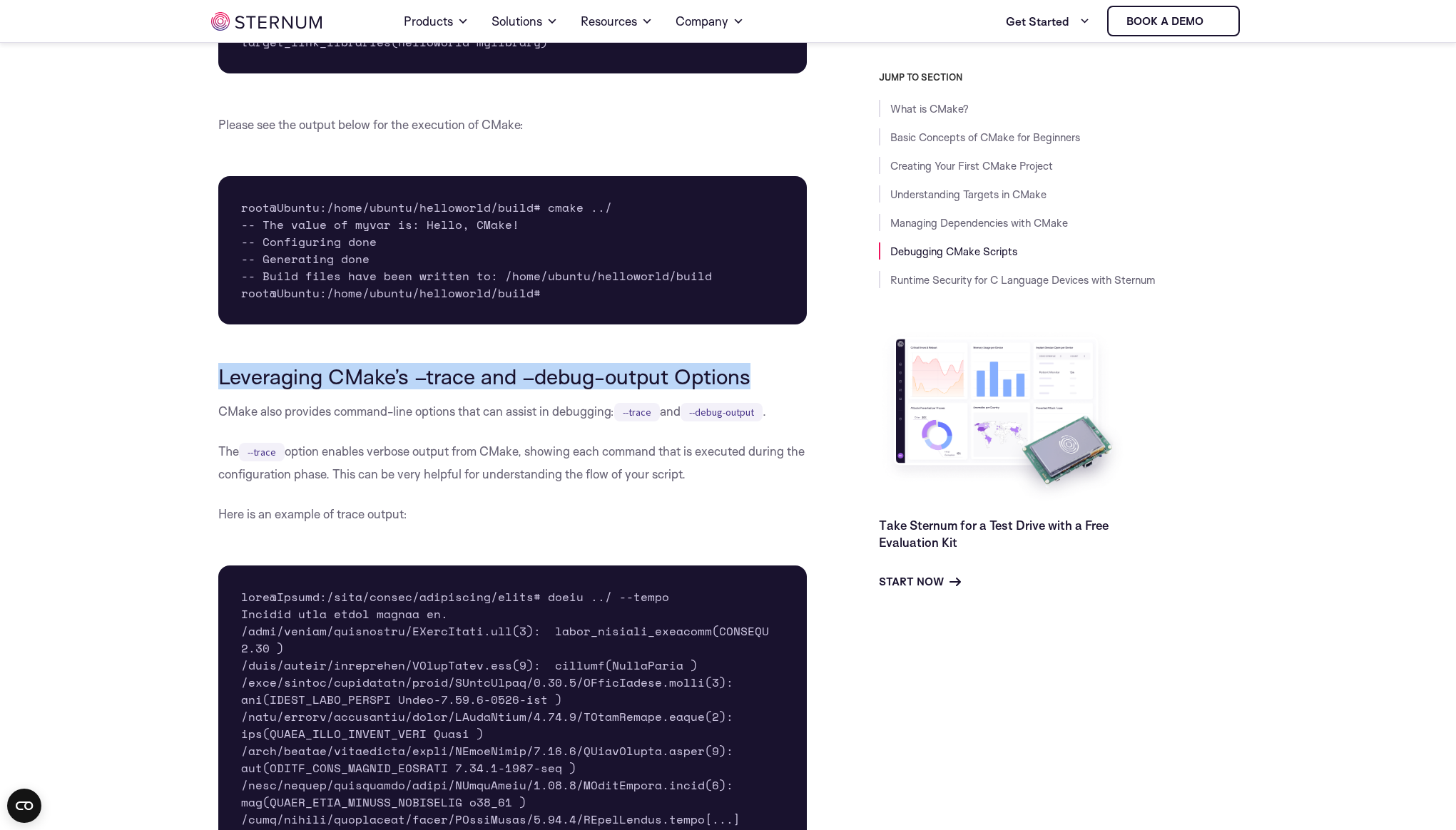
drag, startPoint x: 762, startPoint y: 417, endPoint x: 294, endPoint y: 454, distance: 469.5
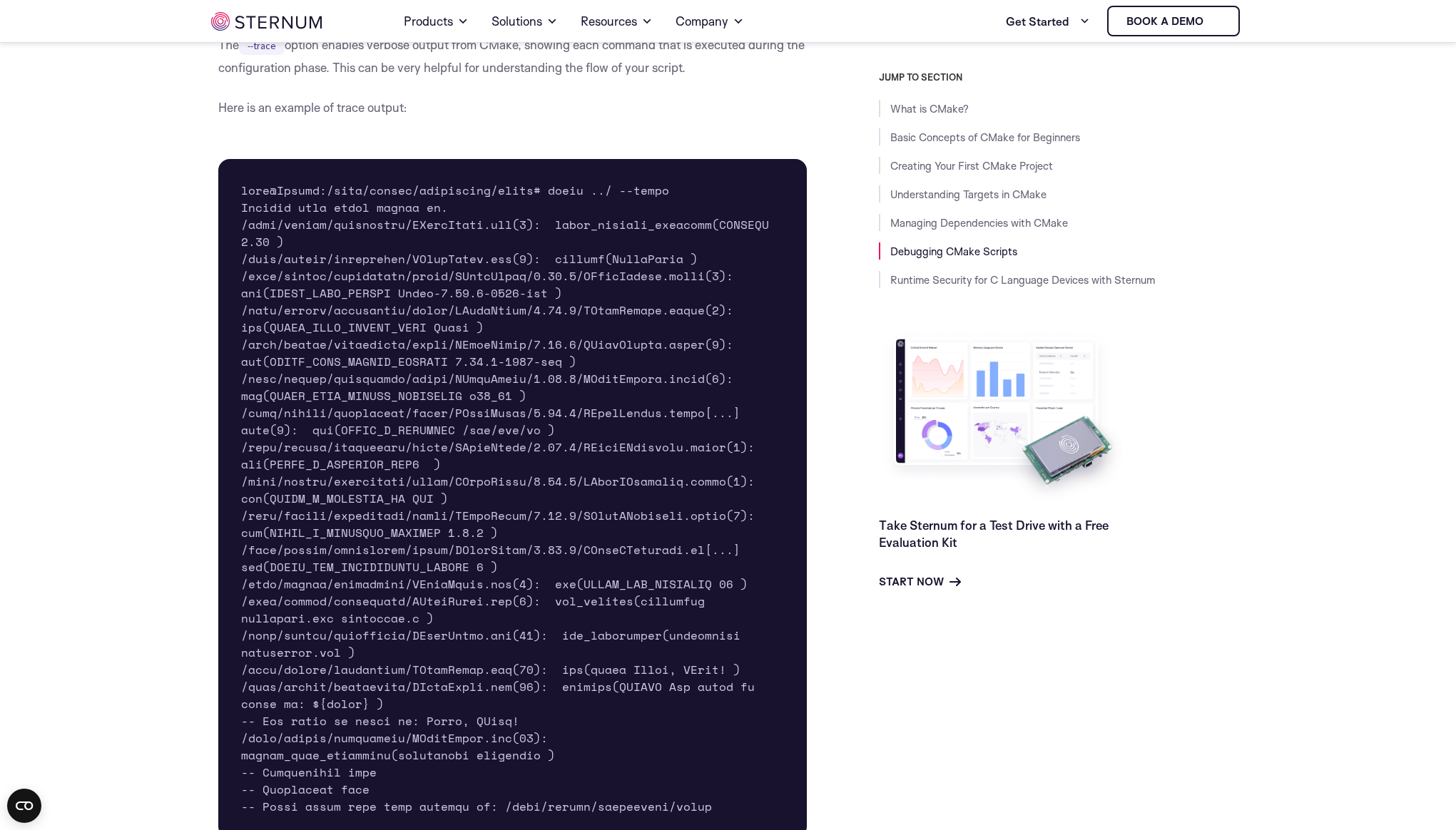
scroll to position [7369, 0]
